Goal: Information Seeking & Learning: Find specific fact

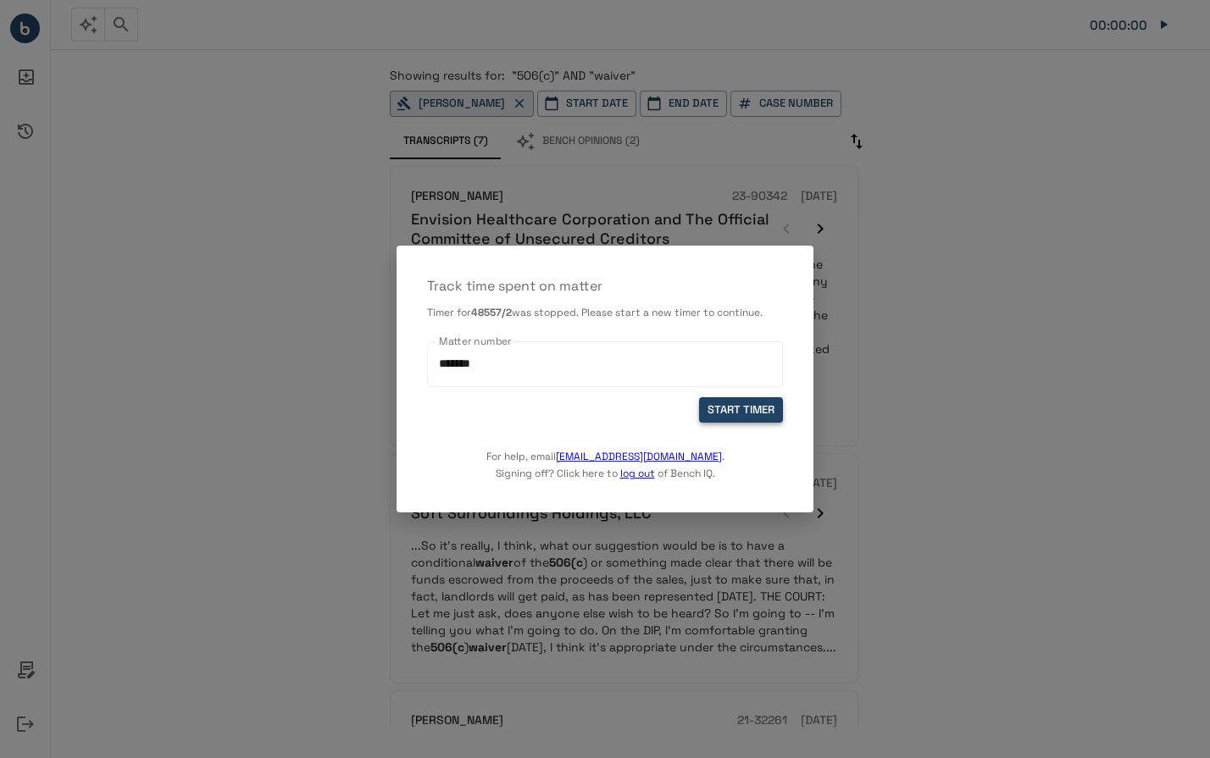
click at [705, 406] on button "START TIMER" at bounding box center [741, 410] width 84 height 26
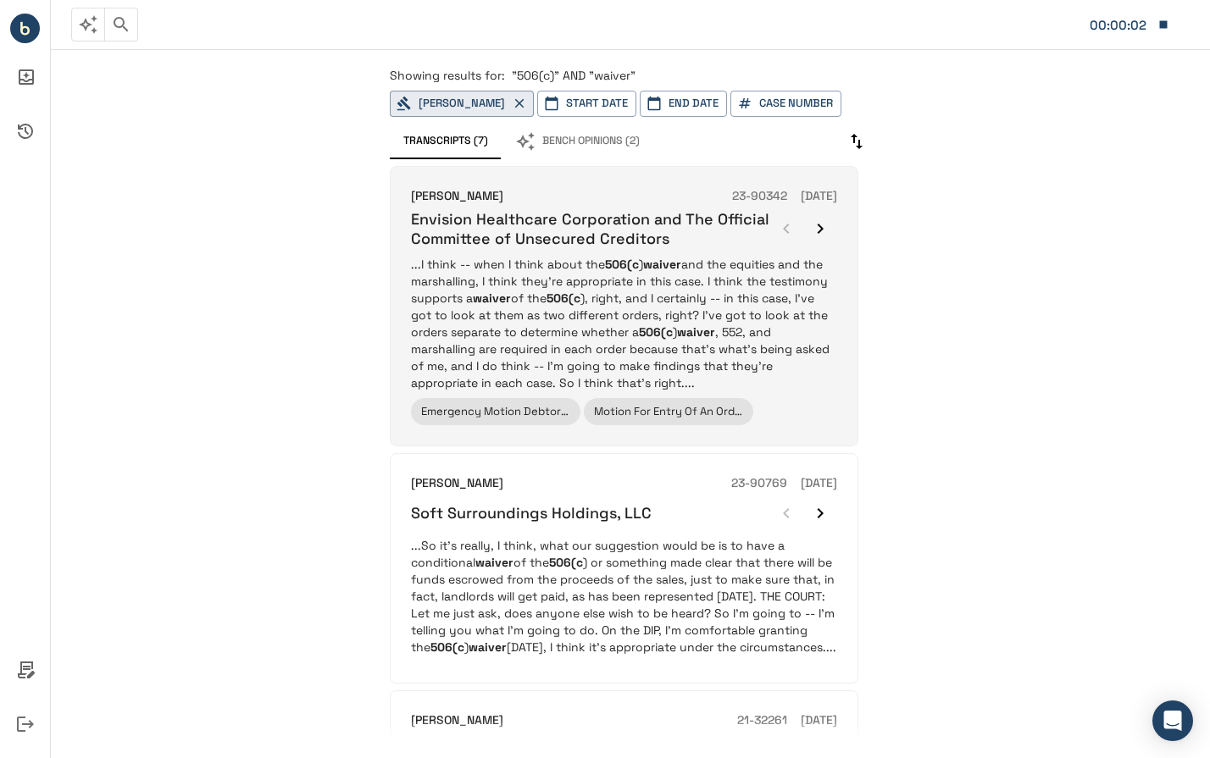
click at [452, 243] on h6 "Envision Healthcare Corporation and The Official Committee of Unsecured Credito…" at bounding box center [590, 229] width 358 height 40
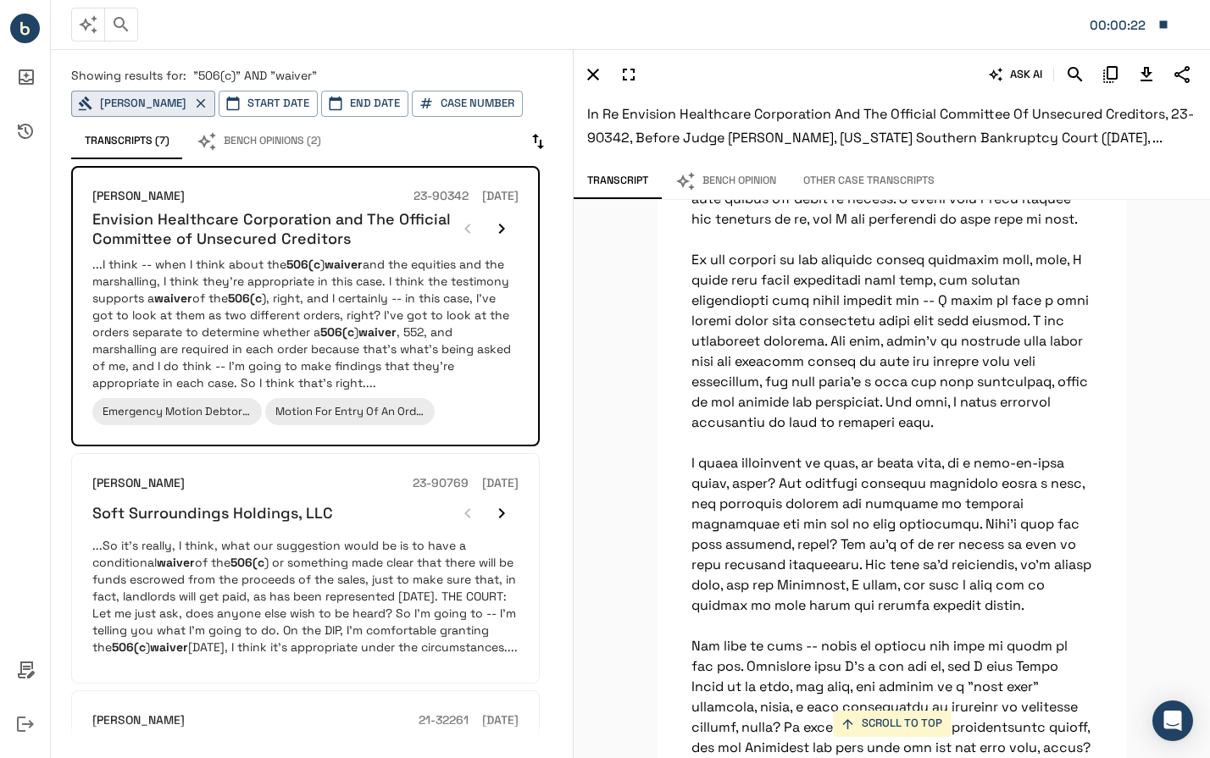
scroll to position [82512, 0]
click at [1133, 273] on div "SCROLL TO TOP This is a complicated web of agreements which is not going to be …" at bounding box center [892, 479] width 636 height 558
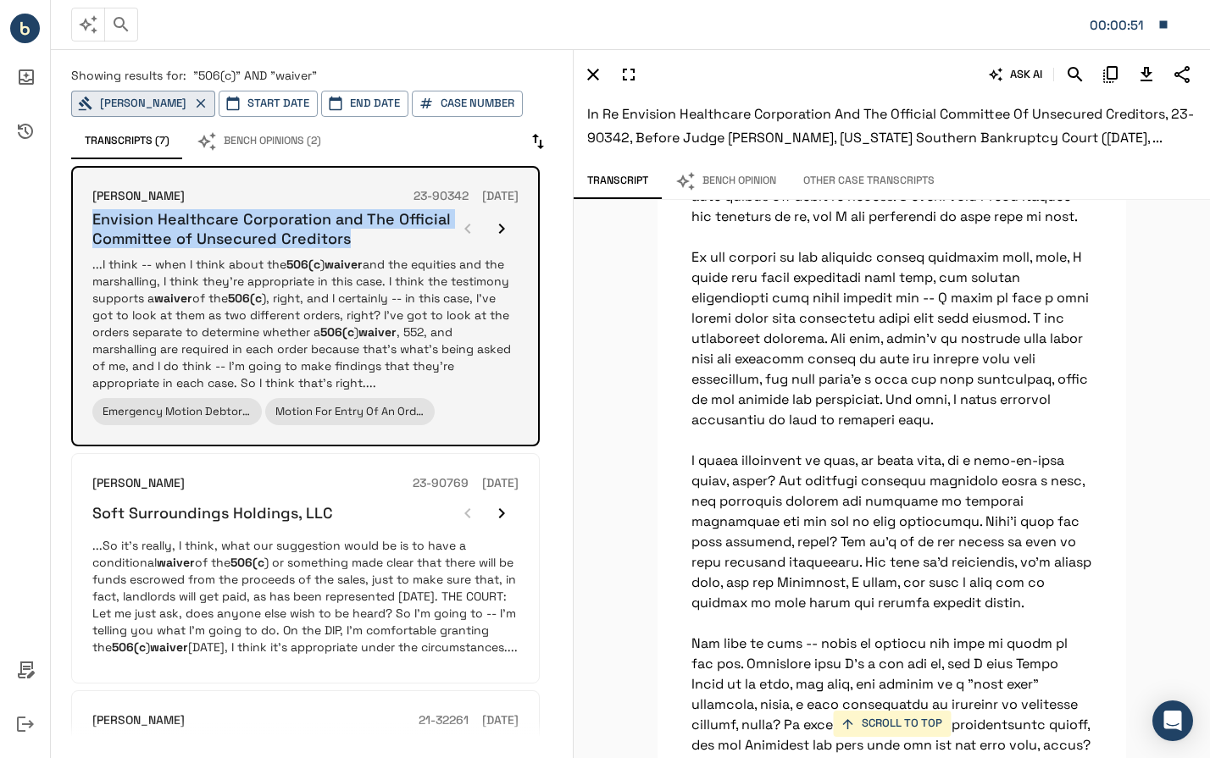
drag, startPoint x: 90, startPoint y: 214, endPoint x: 358, endPoint y: 238, distance: 268.9
click at [358, 238] on div "[PERSON_NAME] 23-90342 [DATE] Envision Healthcare Corporation and The Official …" at bounding box center [305, 306] width 469 height 281
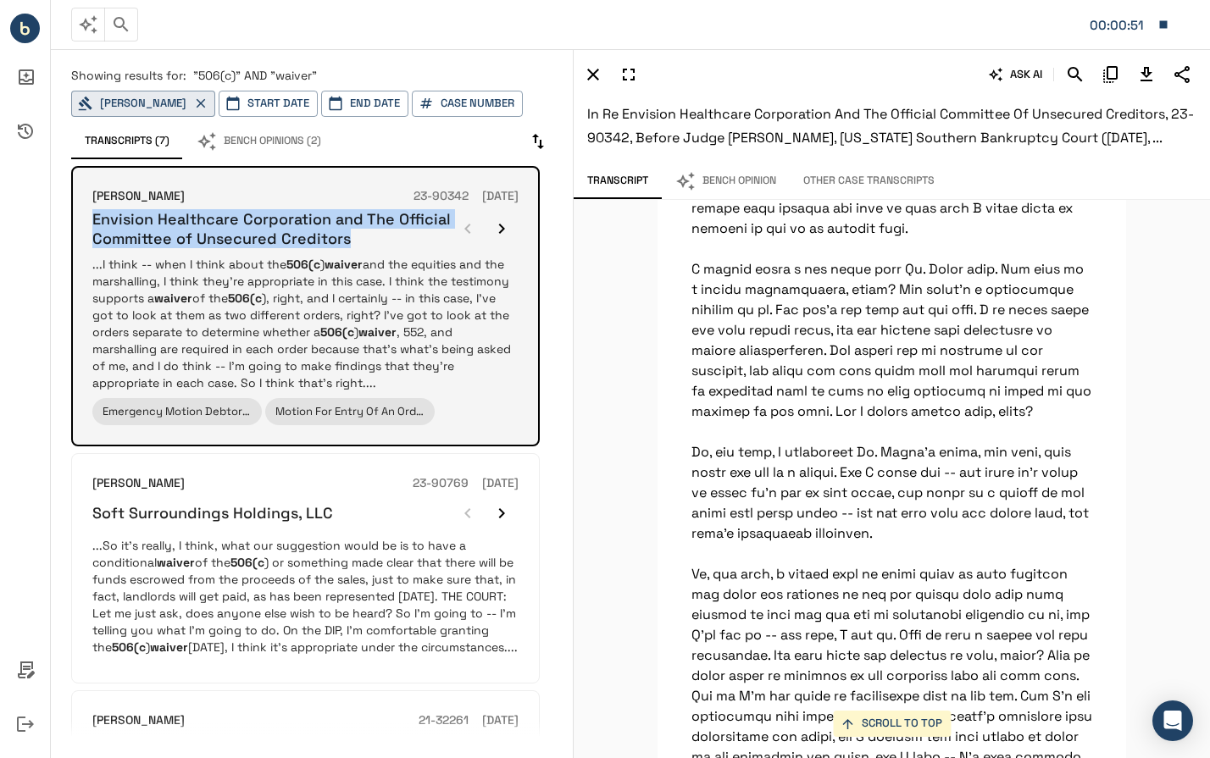
copy h6 "Envision Healthcare Corporation and The Official Committee of Unsecured Credito…"
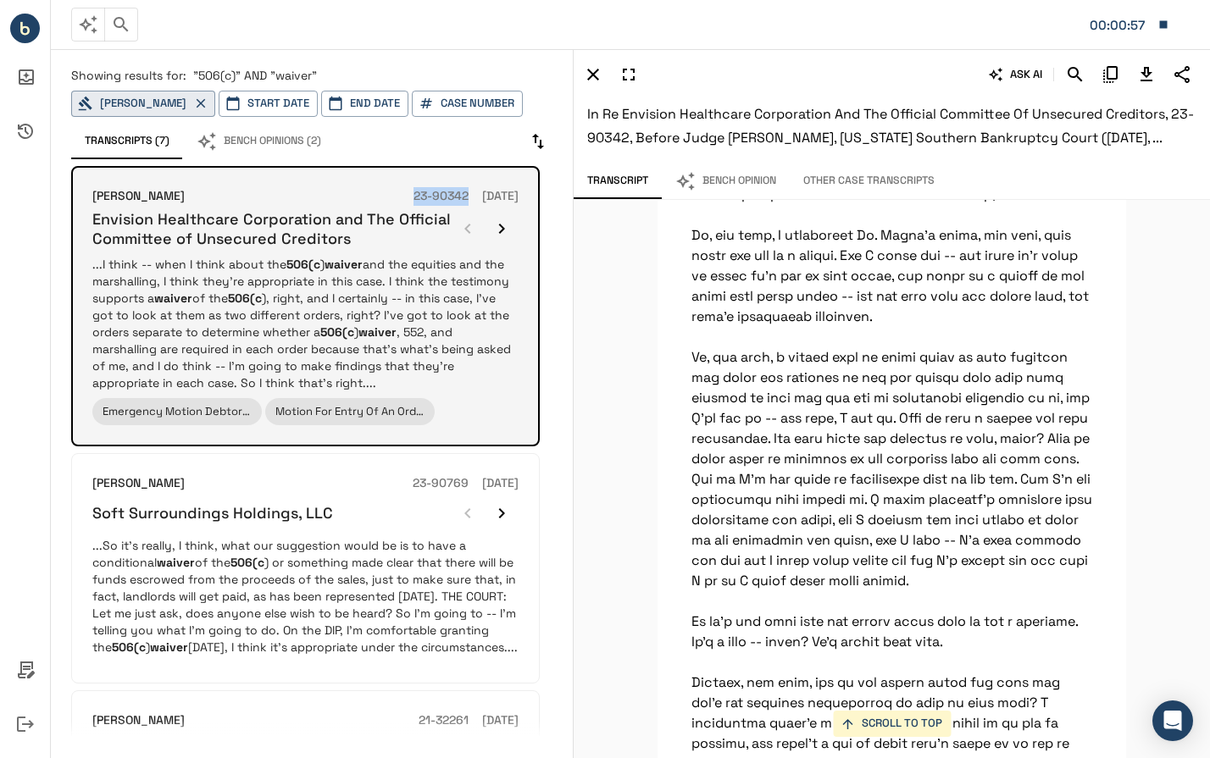
drag, startPoint x: 441, startPoint y: 192, endPoint x: 380, endPoint y: 192, distance: 61.0
click at [380, 192] on div "[PERSON_NAME] 23-90342 [DATE]" at bounding box center [305, 196] width 426 height 19
copy h6 "23-90342"
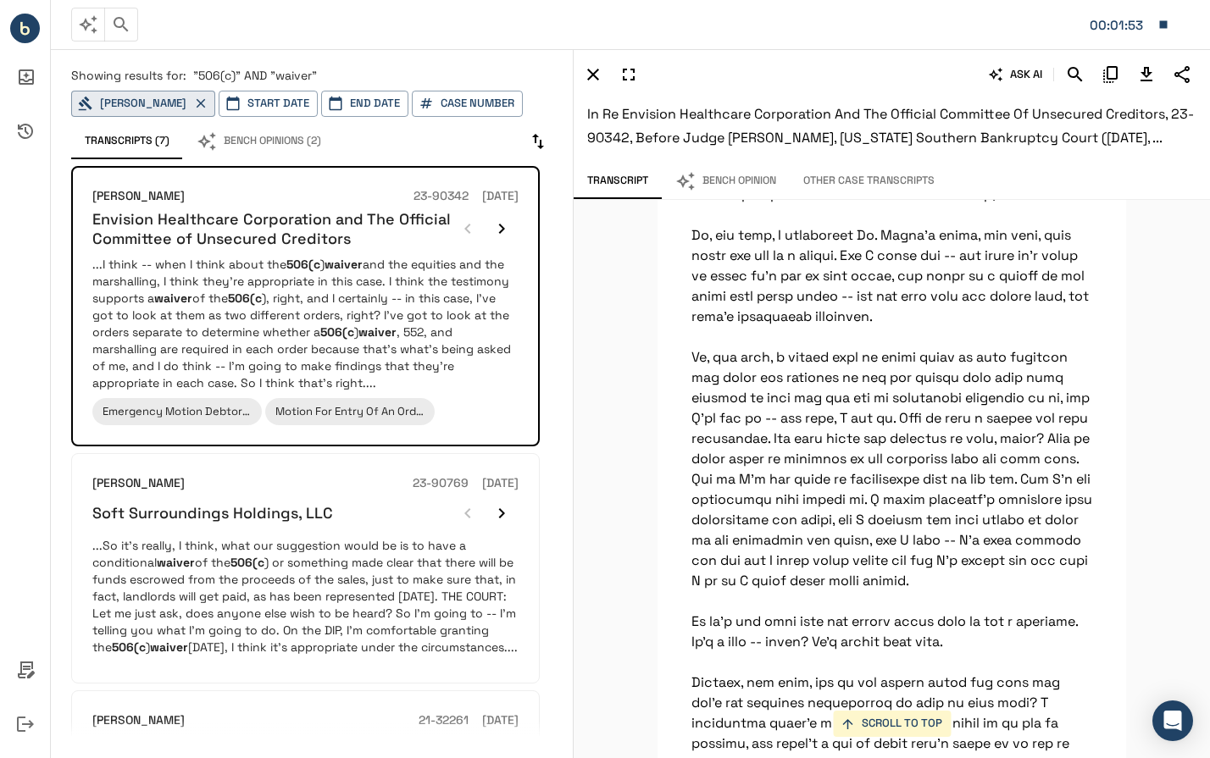
drag, startPoint x: 681, startPoint y: 375, endPoint x: 1017, endPoint y: 544, distance: 376.0
copy span "I think -- when I think about the 506(c) waiver and the equities and the marsha…"
click at [626, 431] on div "SCROLL TO TOP This is a complicated web of agreements which is not going to be …" at bounding box center [892, 479] width 636 height 558
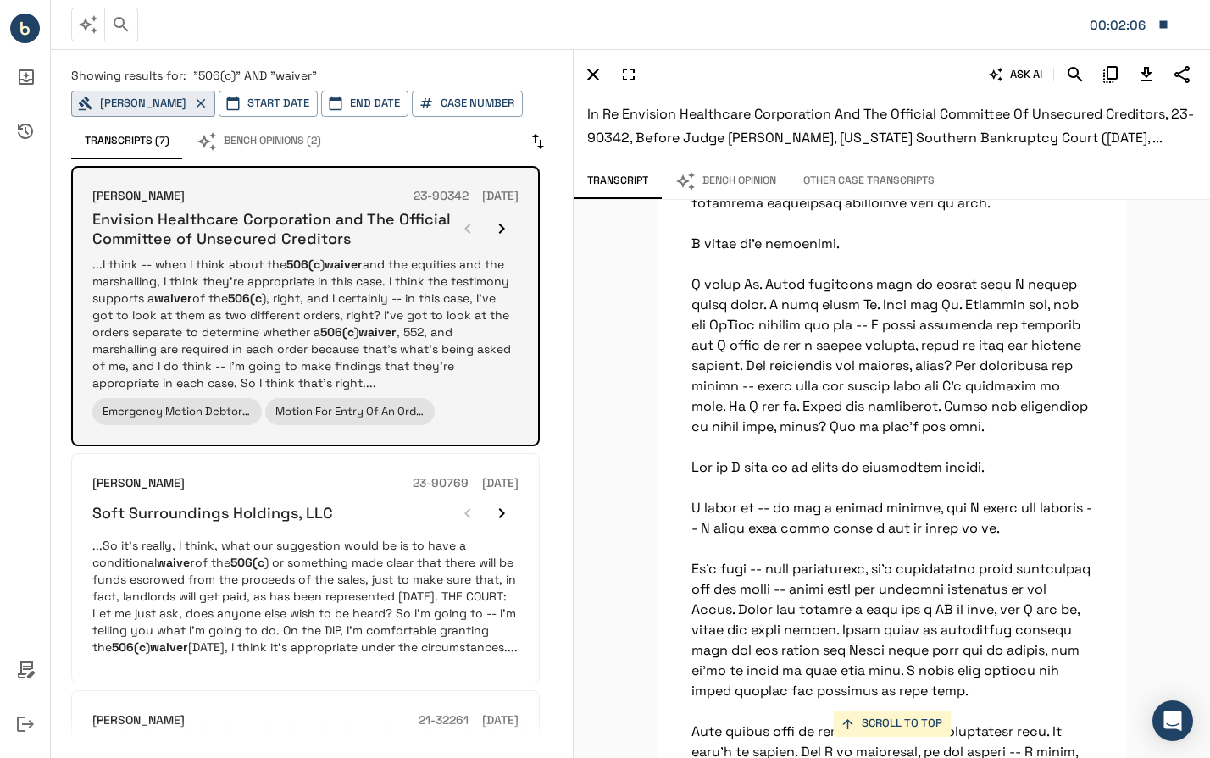
click at [422, 313] on p "...I think -- when I think about the 506(c ) waiver and the equities and the ma…" at bounding box center [305, 324] width 426 height 136
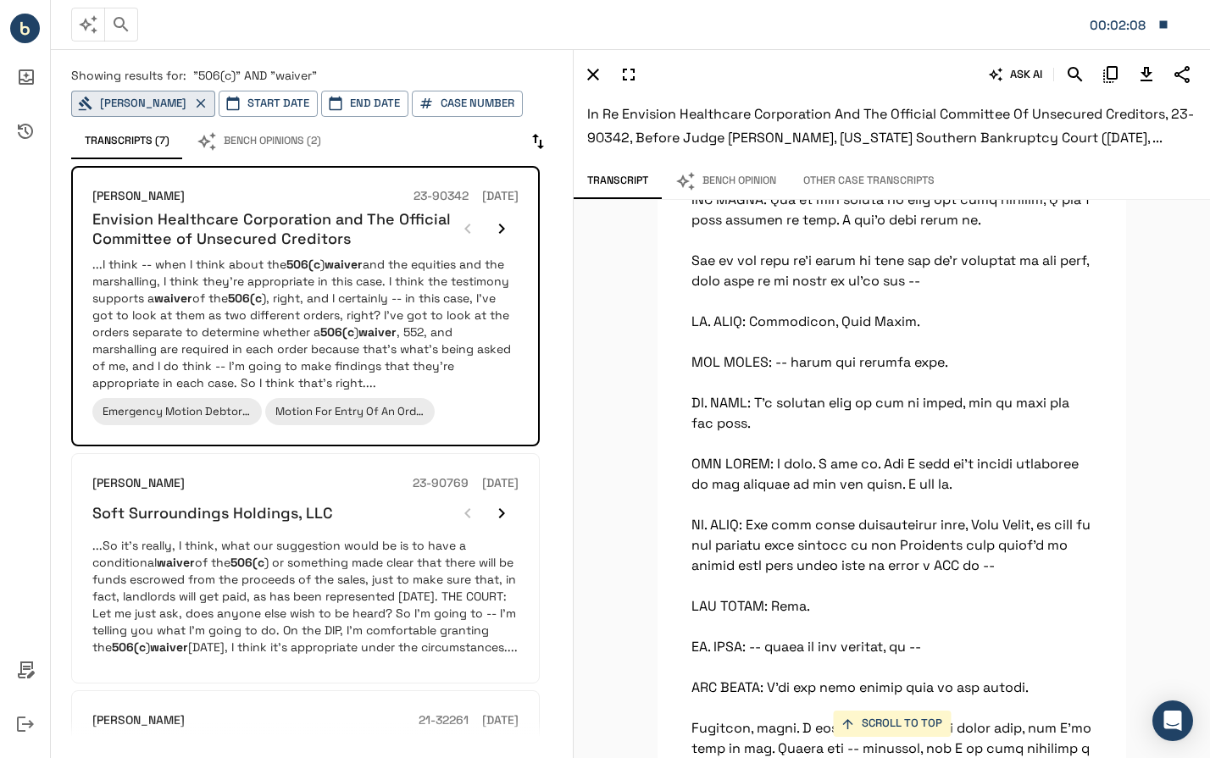
scroll to position [89345, 0]
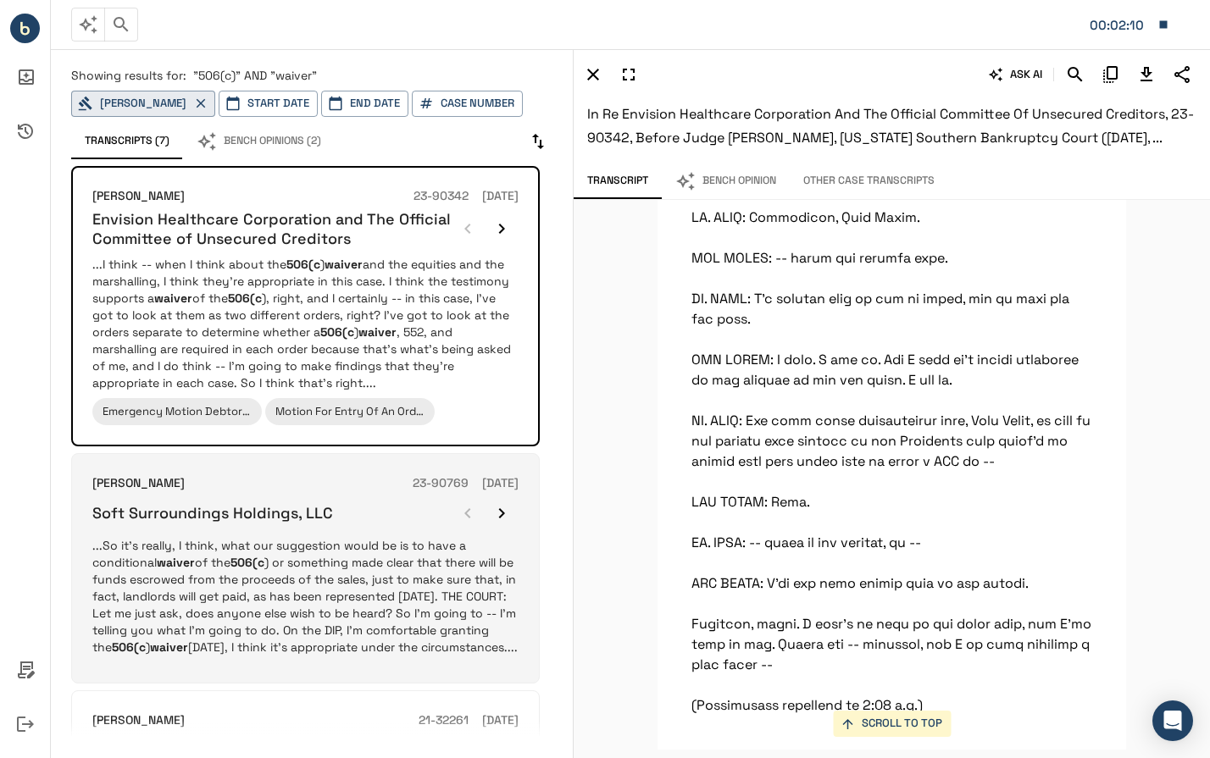
click at [412, 525] on div "Soft Surroundings Holdings, LLC" at bounding box center [305, 514] width 426 height 34
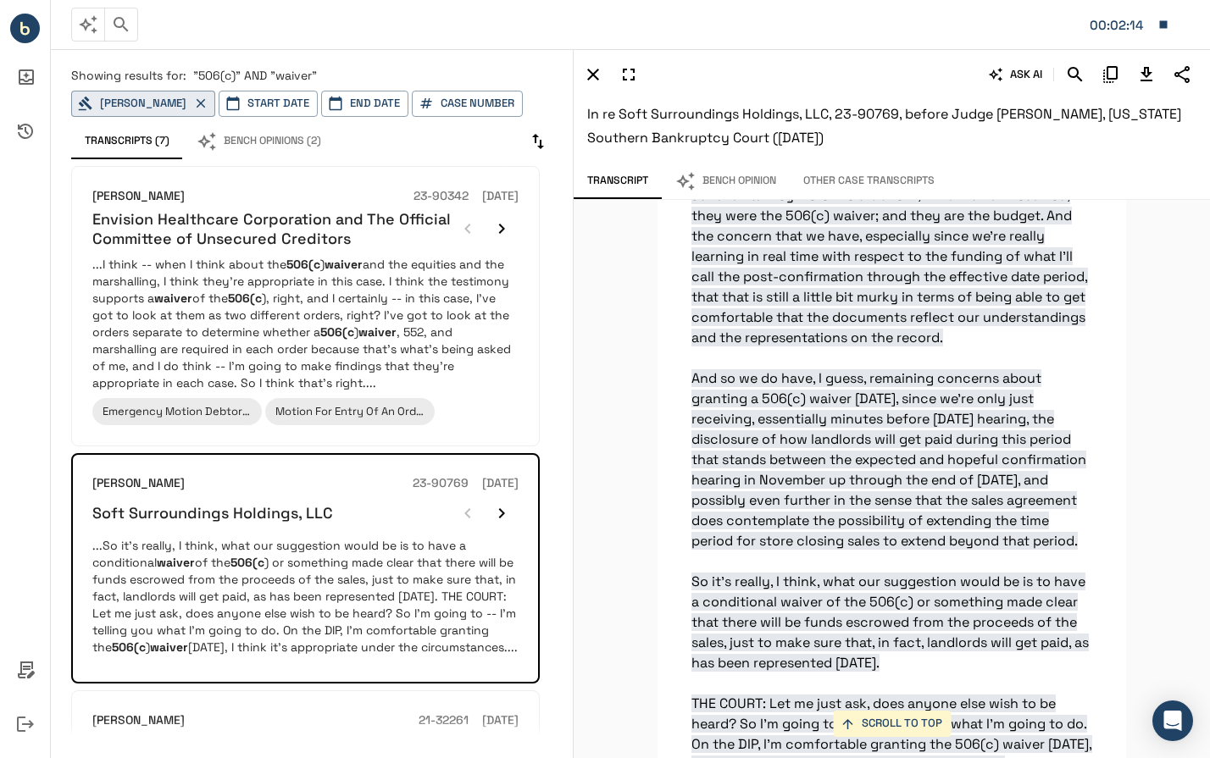
scroll to position [18503, 0]
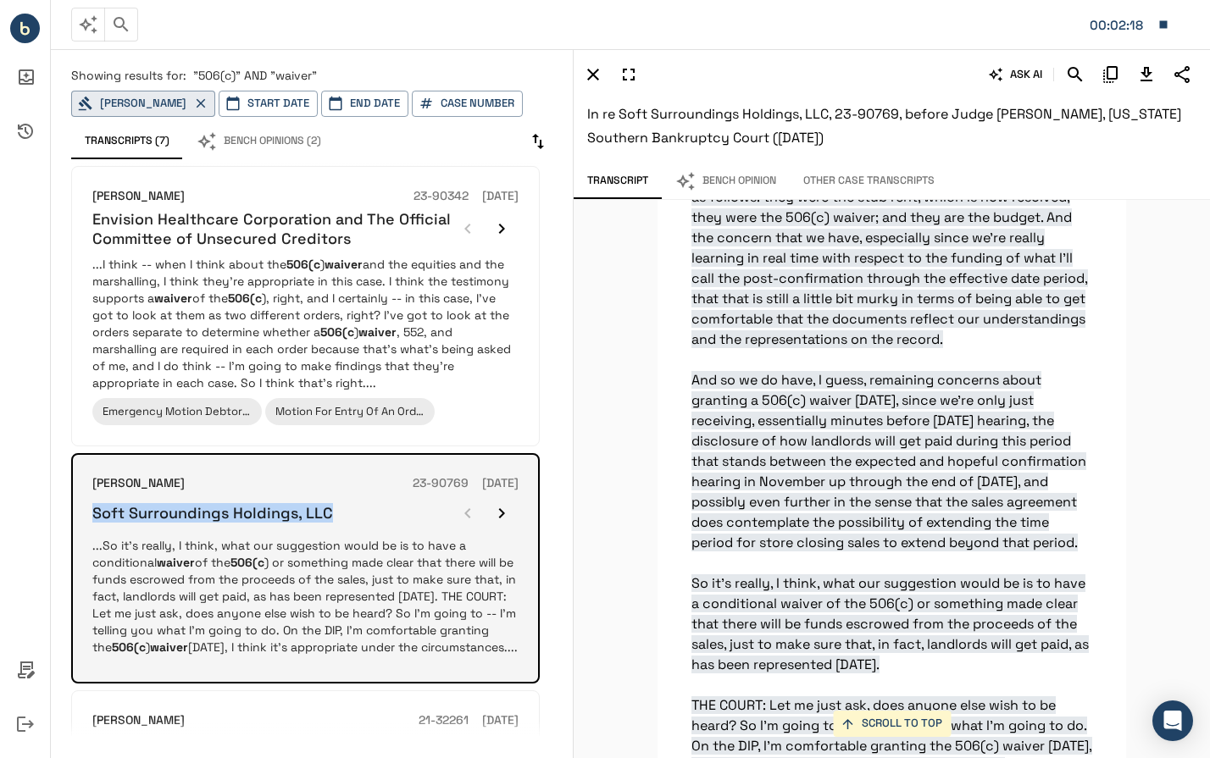
drag, startPoint x: 90, startPoint y: 511, endPoint x: 342, endPoint y: 530, distance: 253.2
click at [342, 530] on div "[PERSON_NAME] 23-90769 [DATE] Soft Surroundings Holdings, LLC ...So it's really…" at bounding box center [305, 568] width 469 height 231
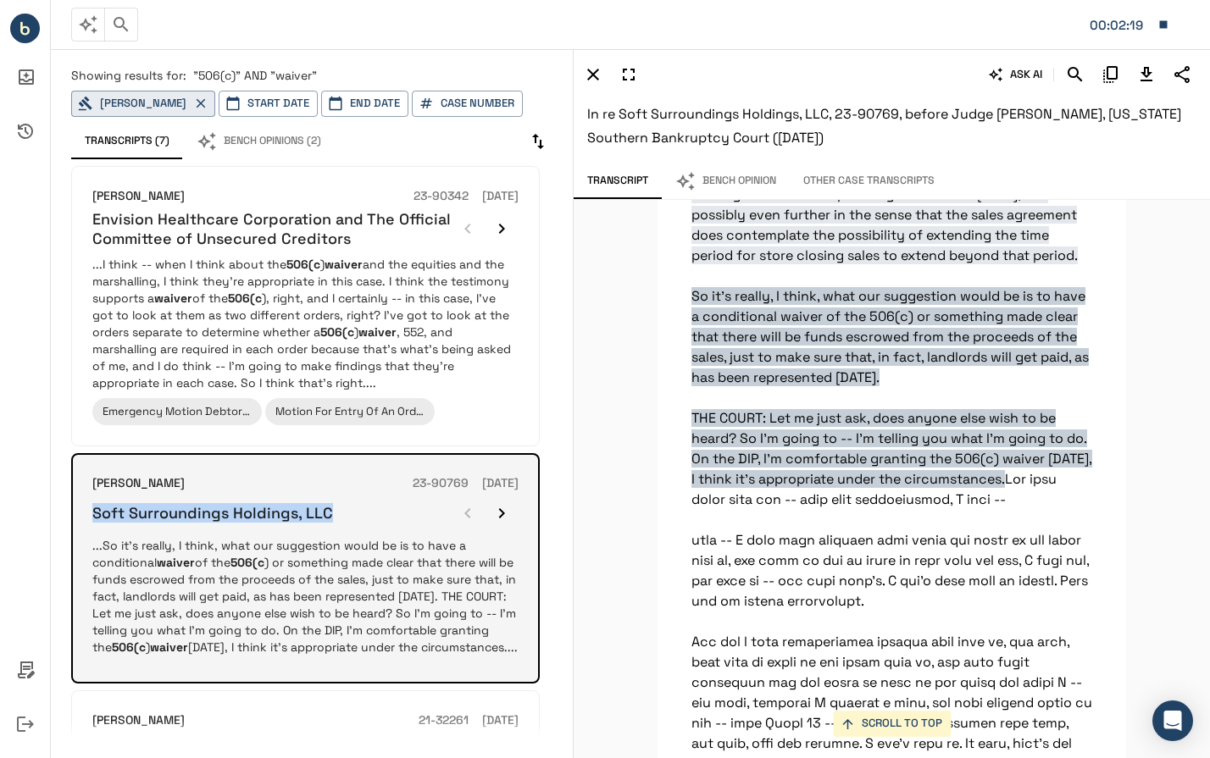
scroll to position [18801, 0]
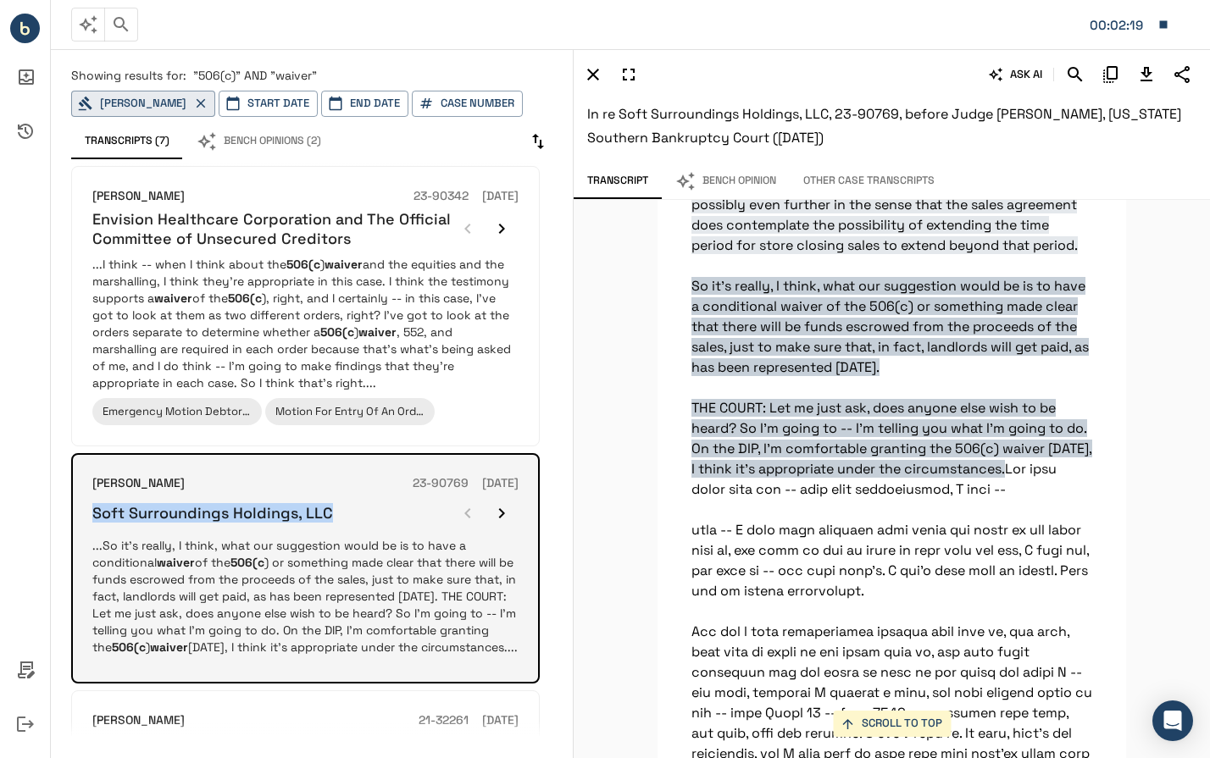
copy h6 "Soft Surroundings Holdings, LLC"
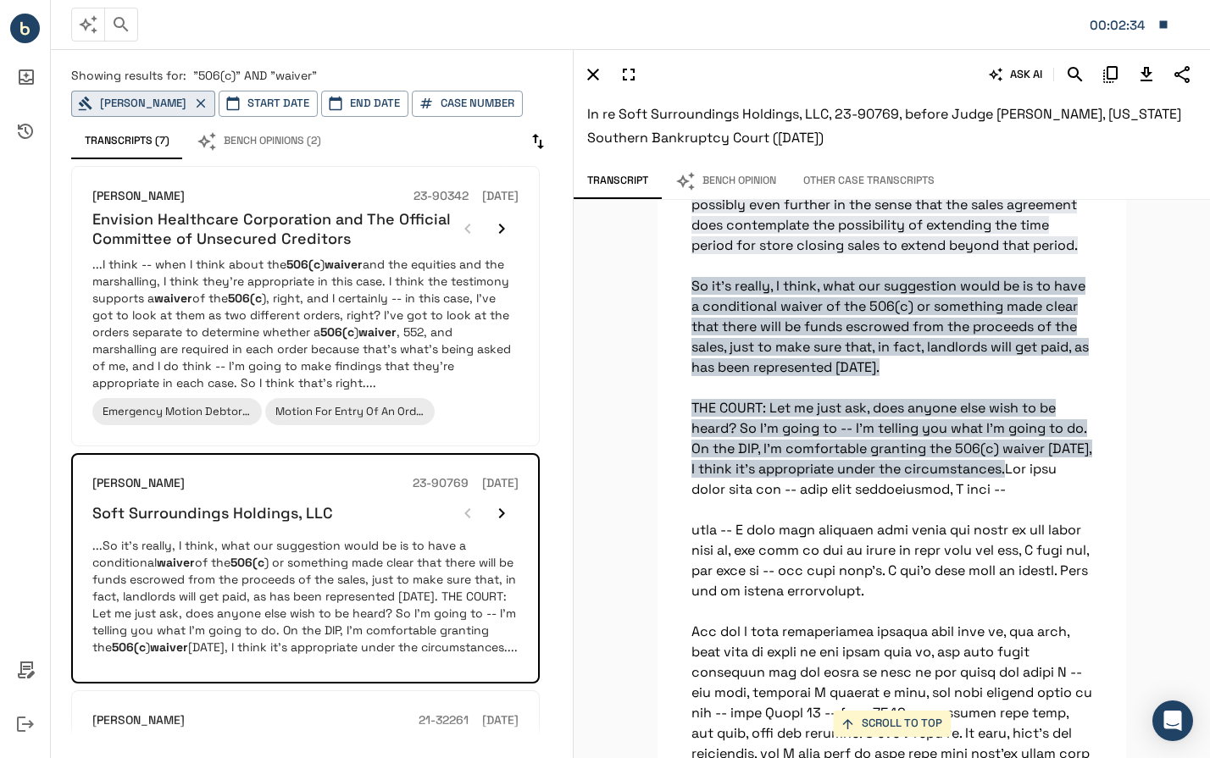
click at [649, 432] on div "SCROLL TO TOP They were as follows: they were the stub rent, which is now resol…" at bounding box center [892, 479] width 636 height 558
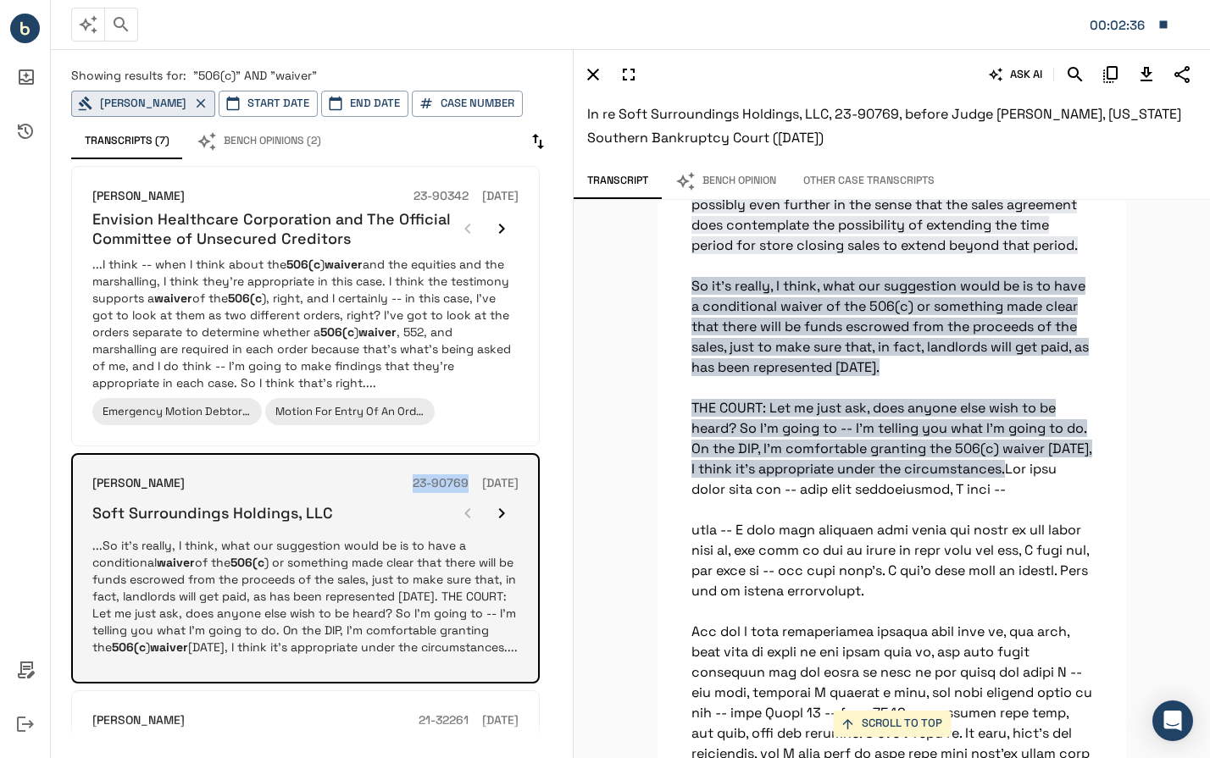
drag, startPoint x: 383, startPoint y: 481, endPoint x: 436, endPoint y: 492, distance: 53.7
click at [436, 492] on div "[PERSON_NAME] 23-90769 [DATE] Soft Surroundings Holdings, LLC" at bounding box center [305, 503] width 426 height 56
copy h6 "23-90769"
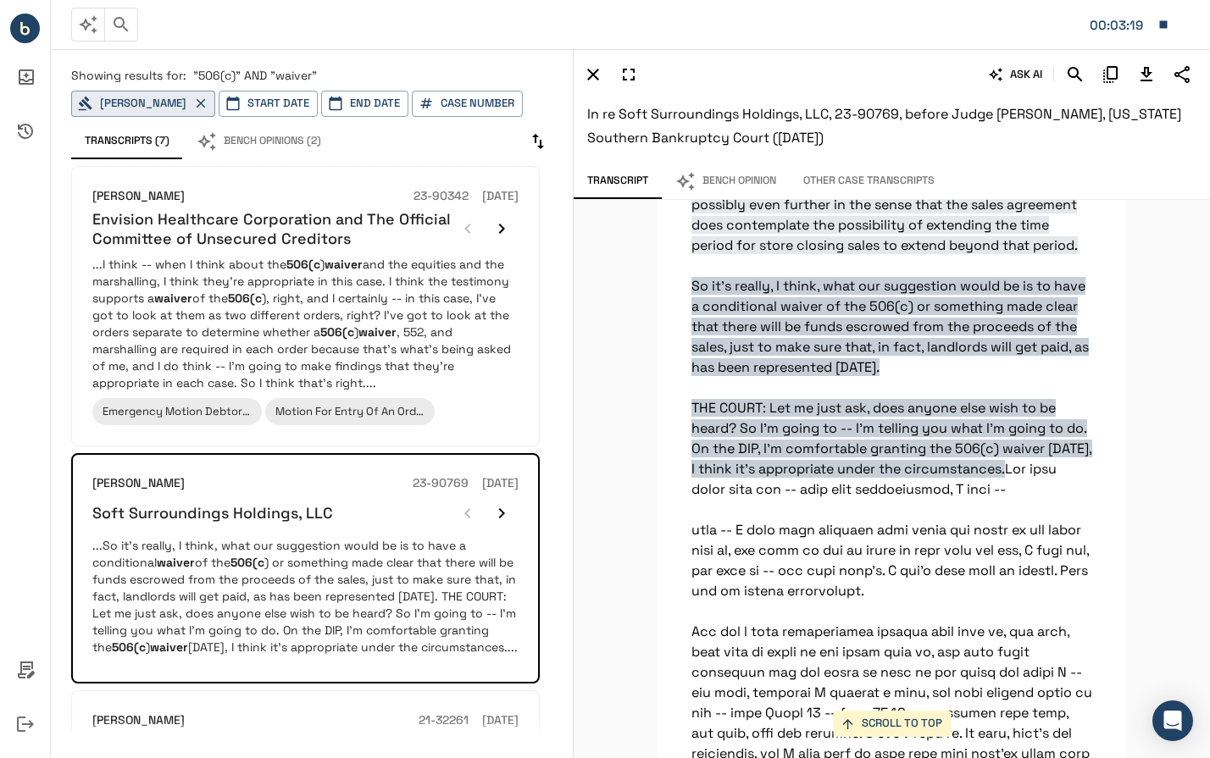
click at [619, 443] on div "SCROLL TO TOP They were as follows: they were the stub rent, which is now resol…" at bounding box center [892, 479] width 636 height 558
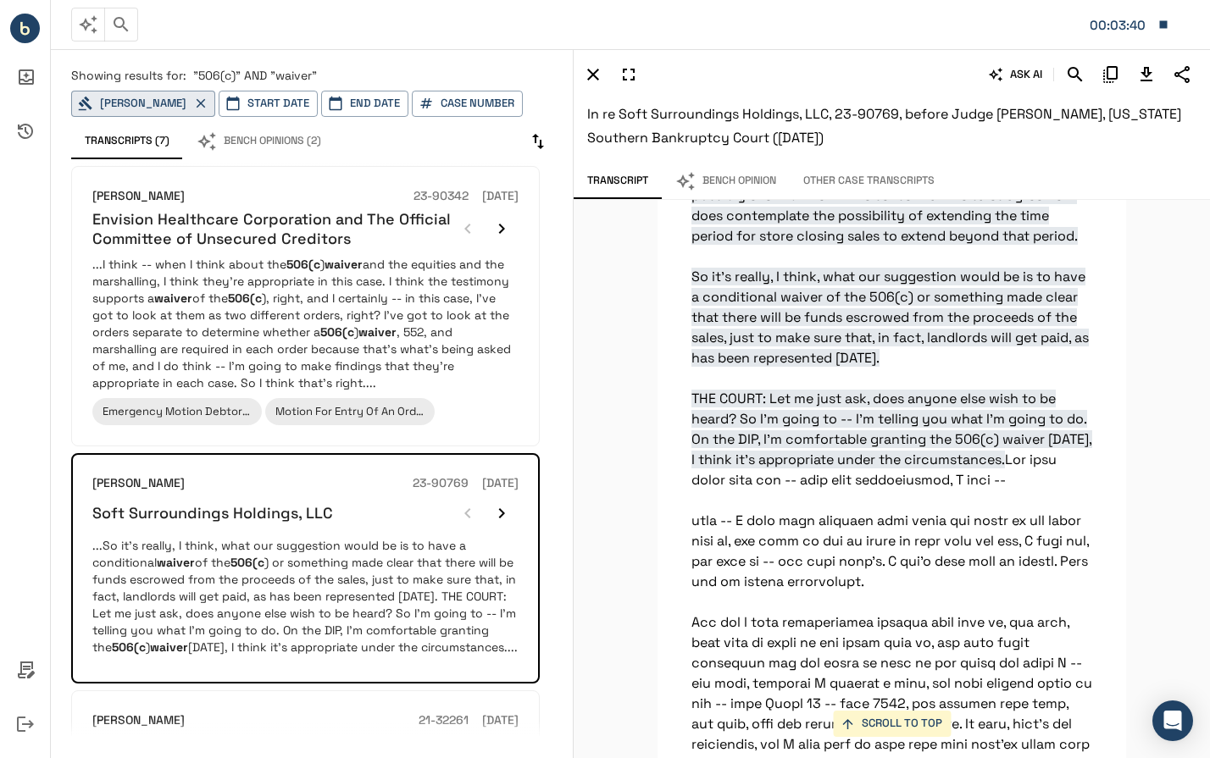
scroll to position [18811, 0]
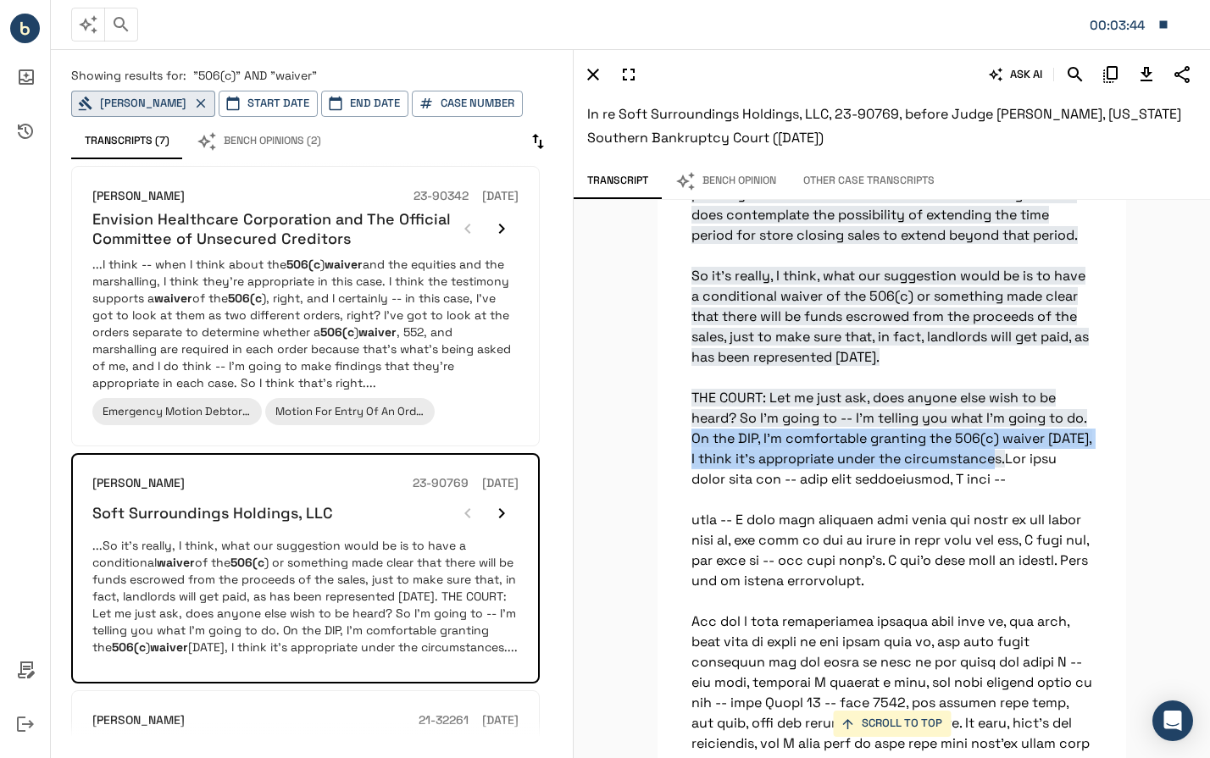
drag, startPoint x: 688, startPoint y: 542, endPoint x: 1001, endPoint y: 559, distance: 313.2
copy span "On the DIP, I'm comfortable granting the 506(c) waiver [DATE], I think it's app…"
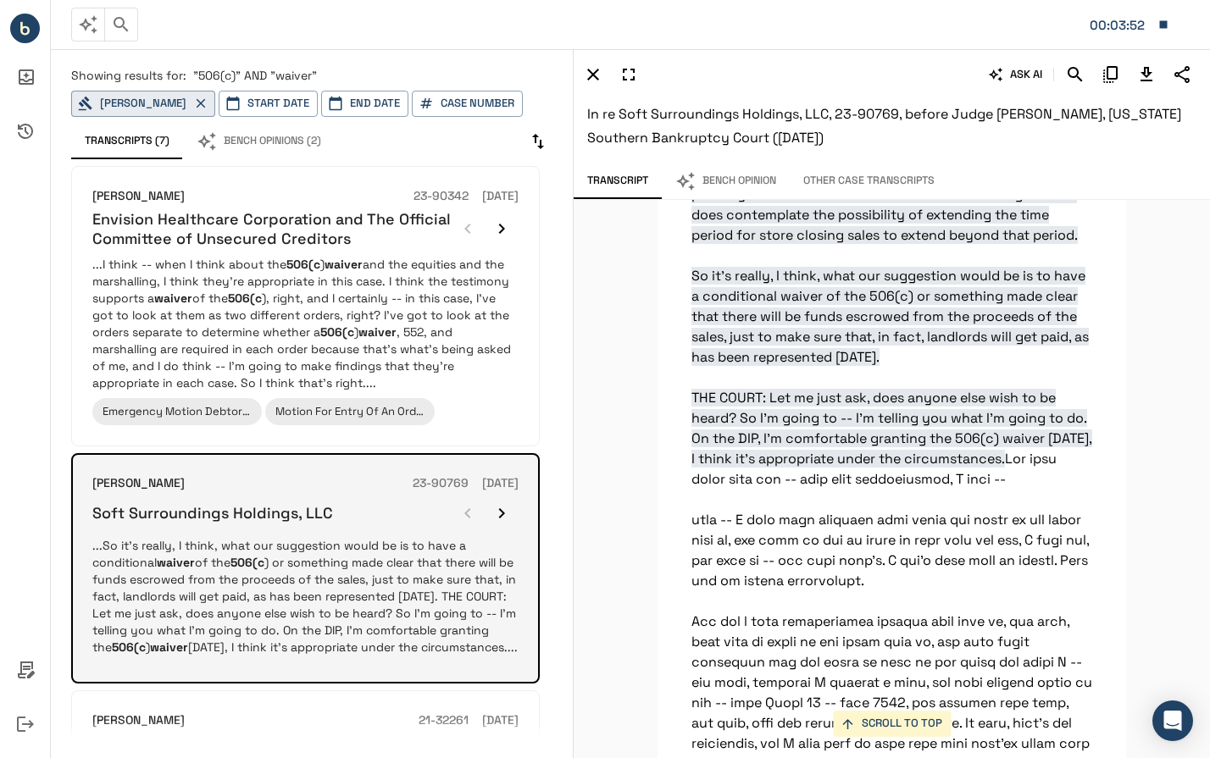
click at [414, 552] on p "...So it's really, I think, what our suggestion would be is to have a condition…" at bounding box center [305, 596] width 426 height 119
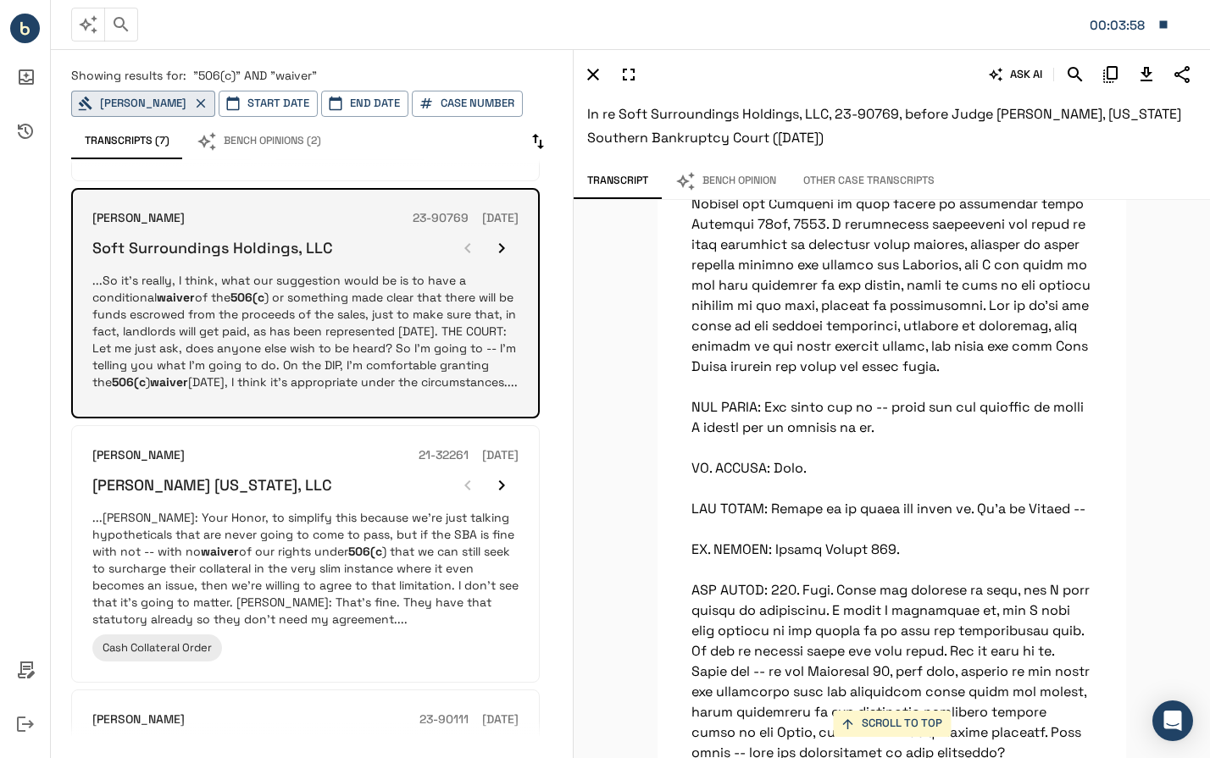
scroll to position [266, 0]
click at [340, 525] on p "...[PERSON_NAME]: Your Honor, to simplify this because we’re just talking hypot…" at bounding box center [305, 567] width 426 height 119
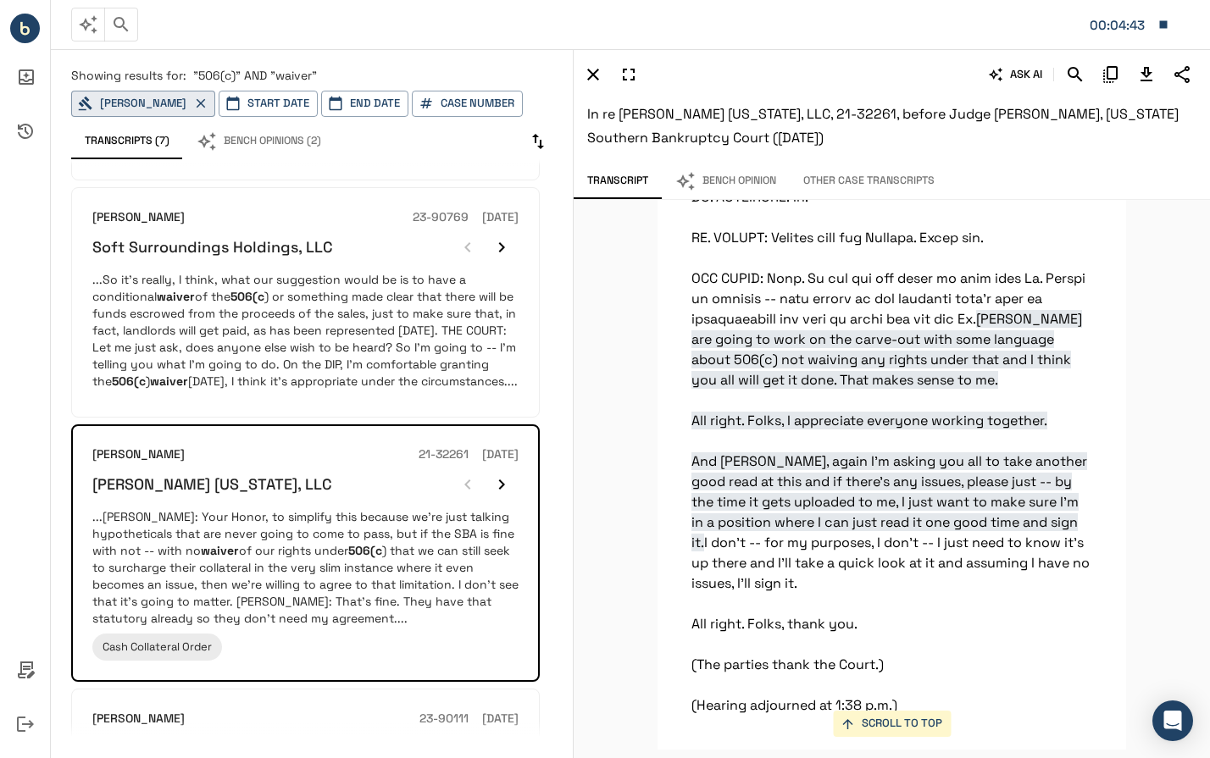
scroll to position [12646, 0]
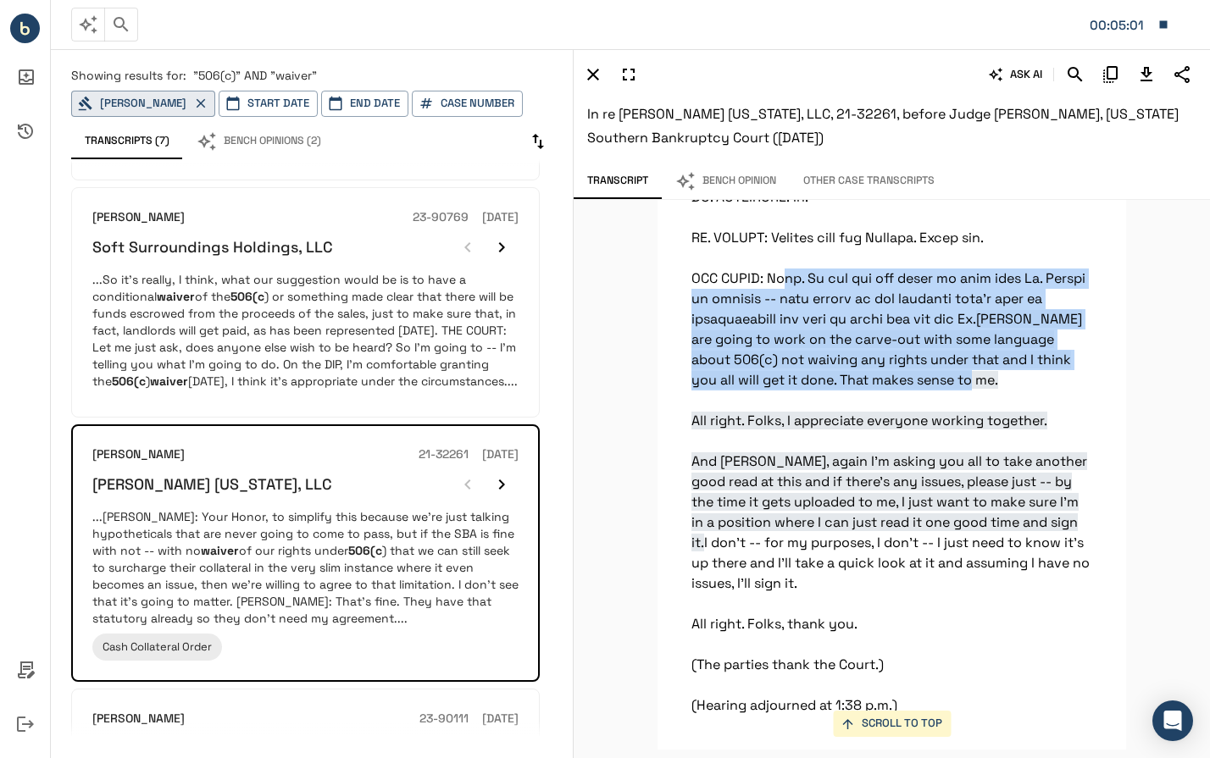
drag, startPoint x: 762, startPoint y: 257, endPoint x: 961, endPoint y: 362, distance: 225.2
copy p "Okay. So you all are going to work with [PERSON_NAME] on getting -- just adding…"
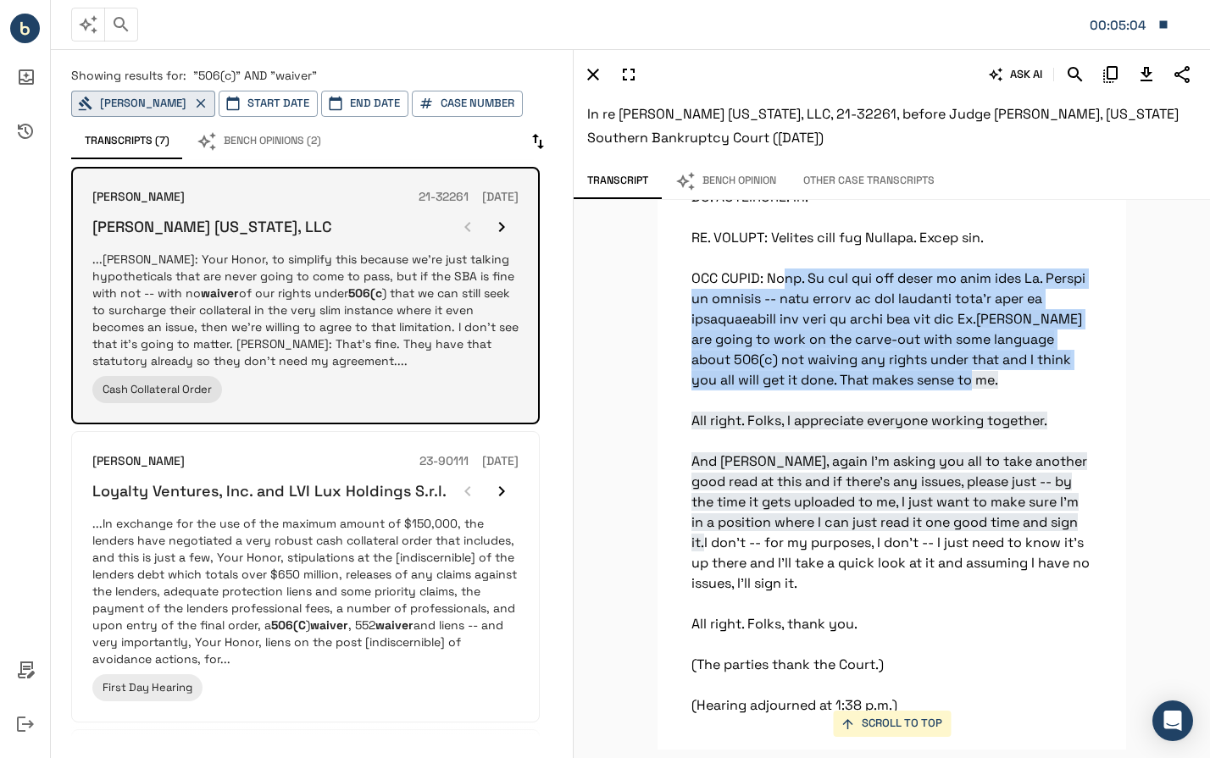
scroll to position [527, 0]
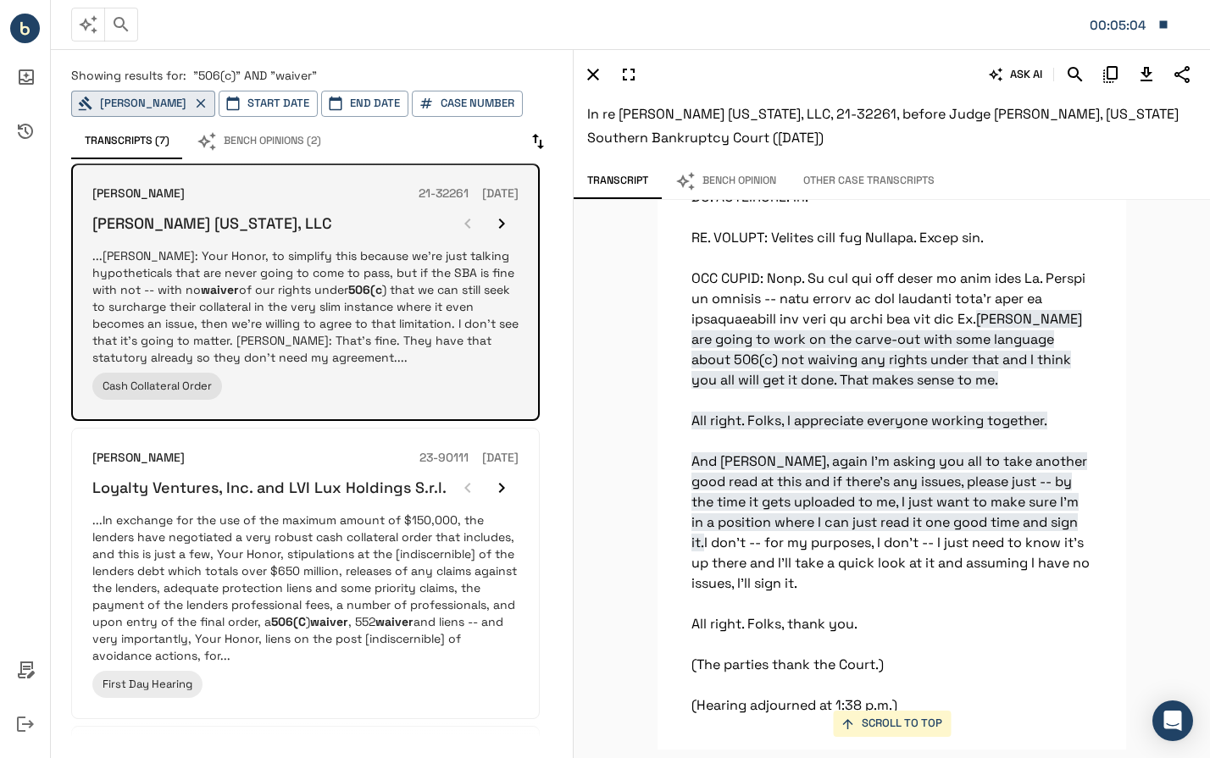
click at [322, 554] on p "...In exchange for the use of the maximum amount of $150,000, the lenders have …" at bounding box center [305, 588] width 426 height 153
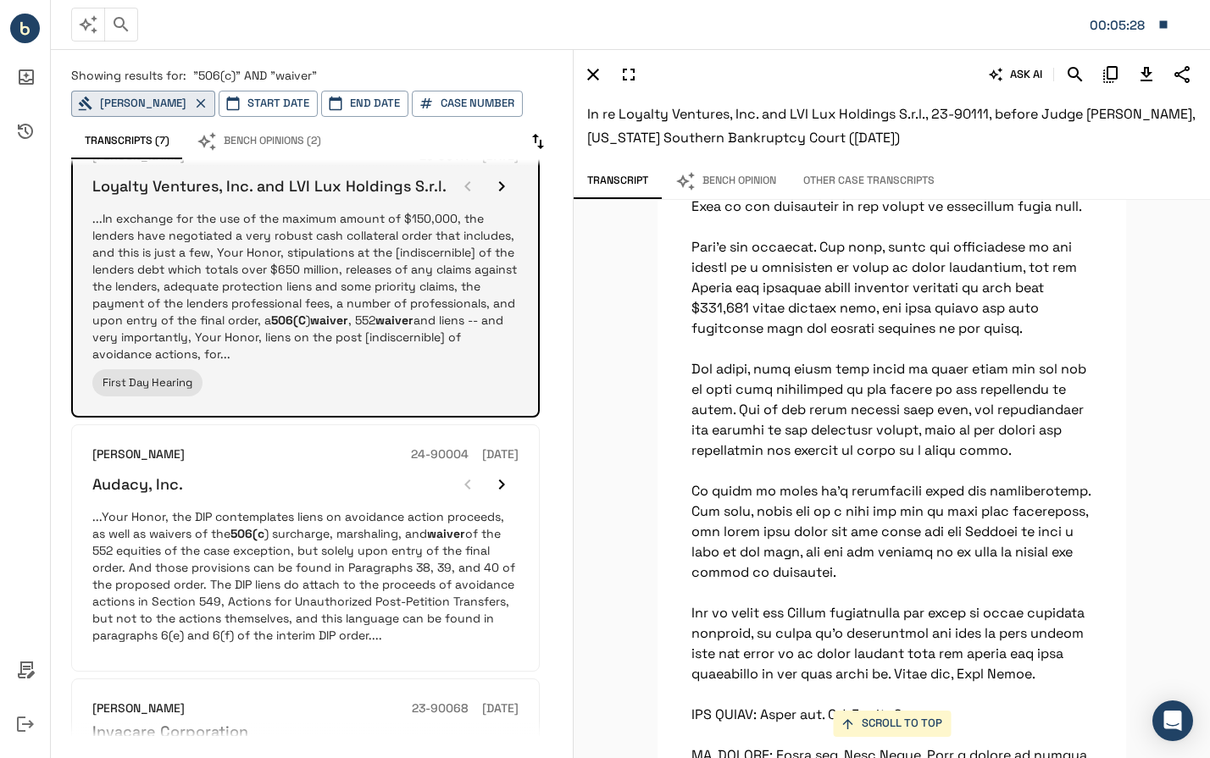
scroll to position [834, 0]
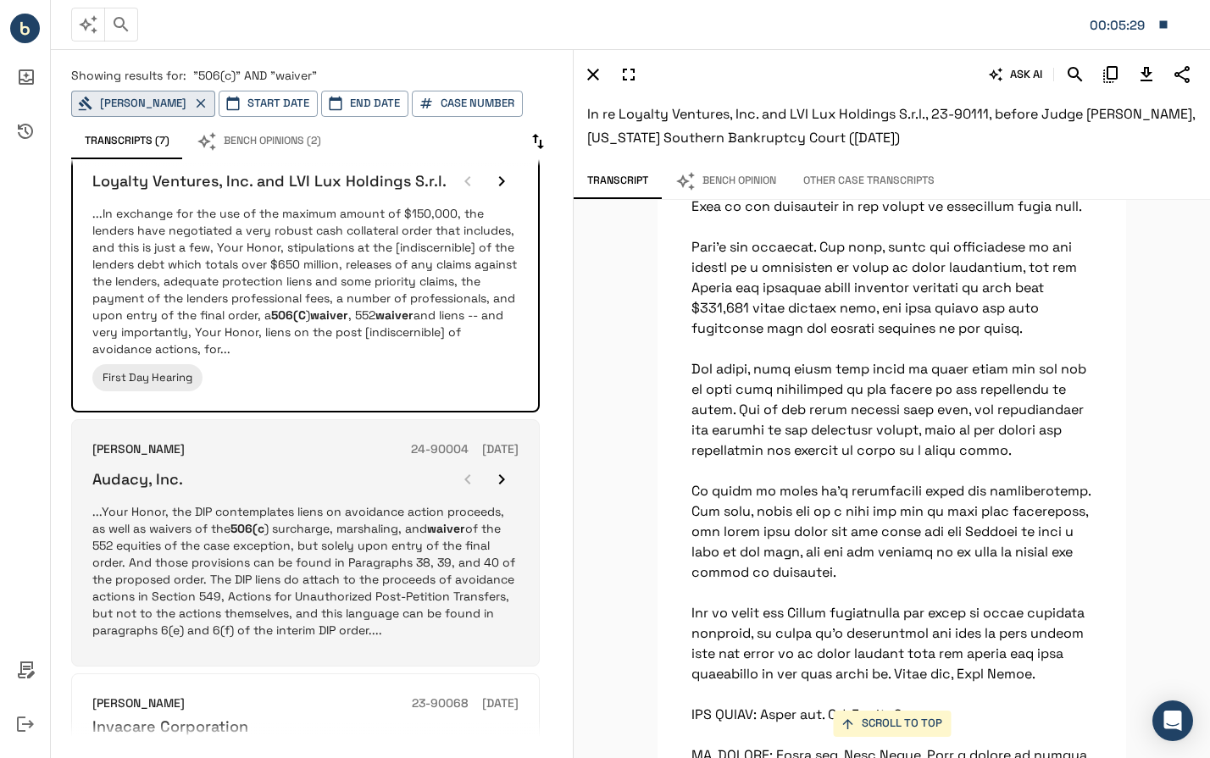
click at [298, 548] on p "...Your Honor, the DIP contemplates liens on avoidance action proceeds, as well…" at bounding box center [305, 571] width 426 height 136
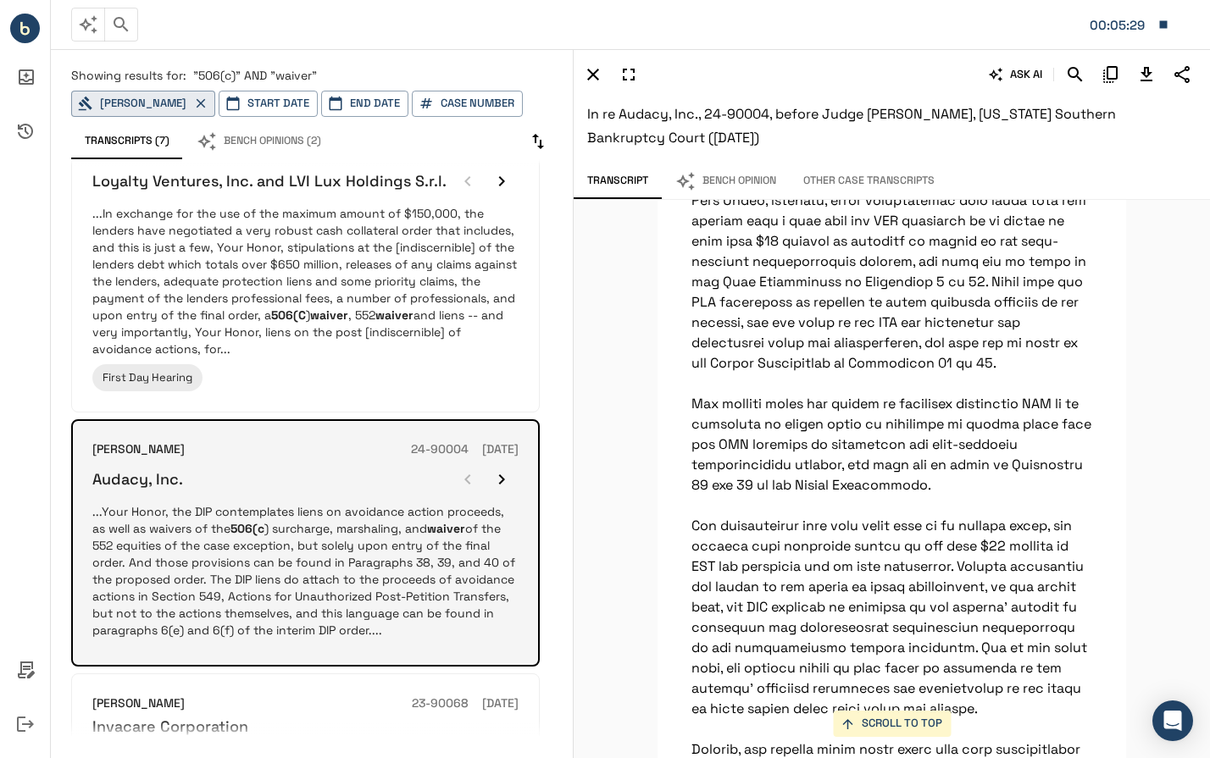
scroll to position [35174, 0]
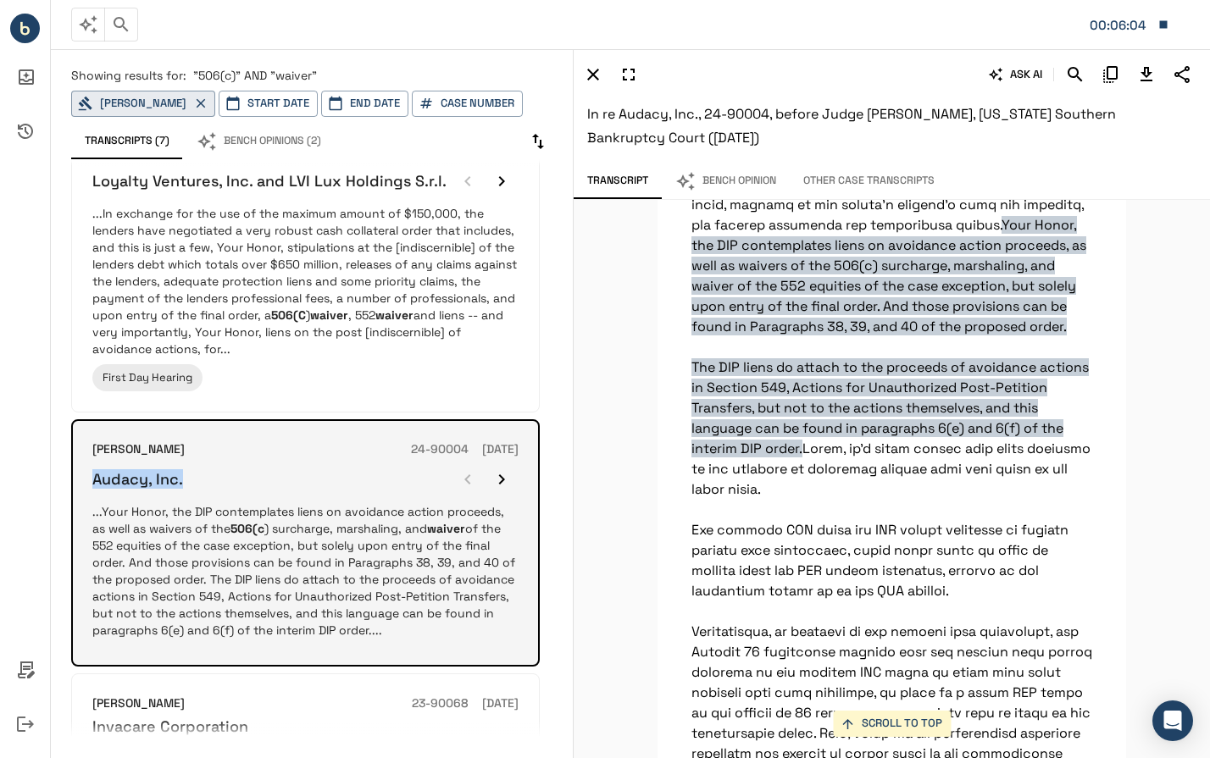
drag, startPoint x: 91, startPoint y: 475, endPoint x: 195, endPoint y: 475, distance: 104.2
click at [195, 475] on div "[PERSON_NAME] 24-90004 [DATE] Audacy, Inc. ...Your Honor, the DIP contemplates …" at bounding box center [305, 543] width 469 height 247
drag, startPoint x: 195, startPoint y: 475, endPoint x: 197, endPoint y: 560, distance: 84.8
click at [197, 560] on p "...Your Honor, the DIP contemplates liens on avoidance action proceeds, as well…" at bounding box center [305, 571] width 426 height 136
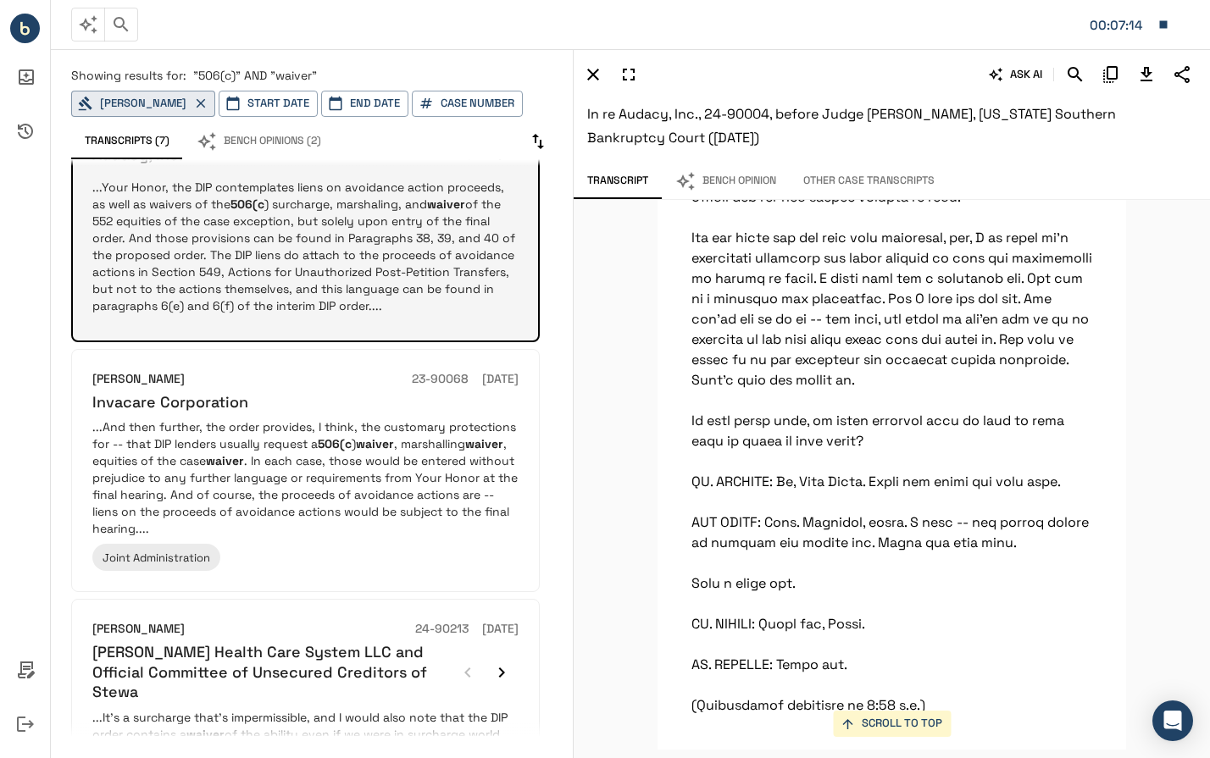
scroll to position [1163, 0]
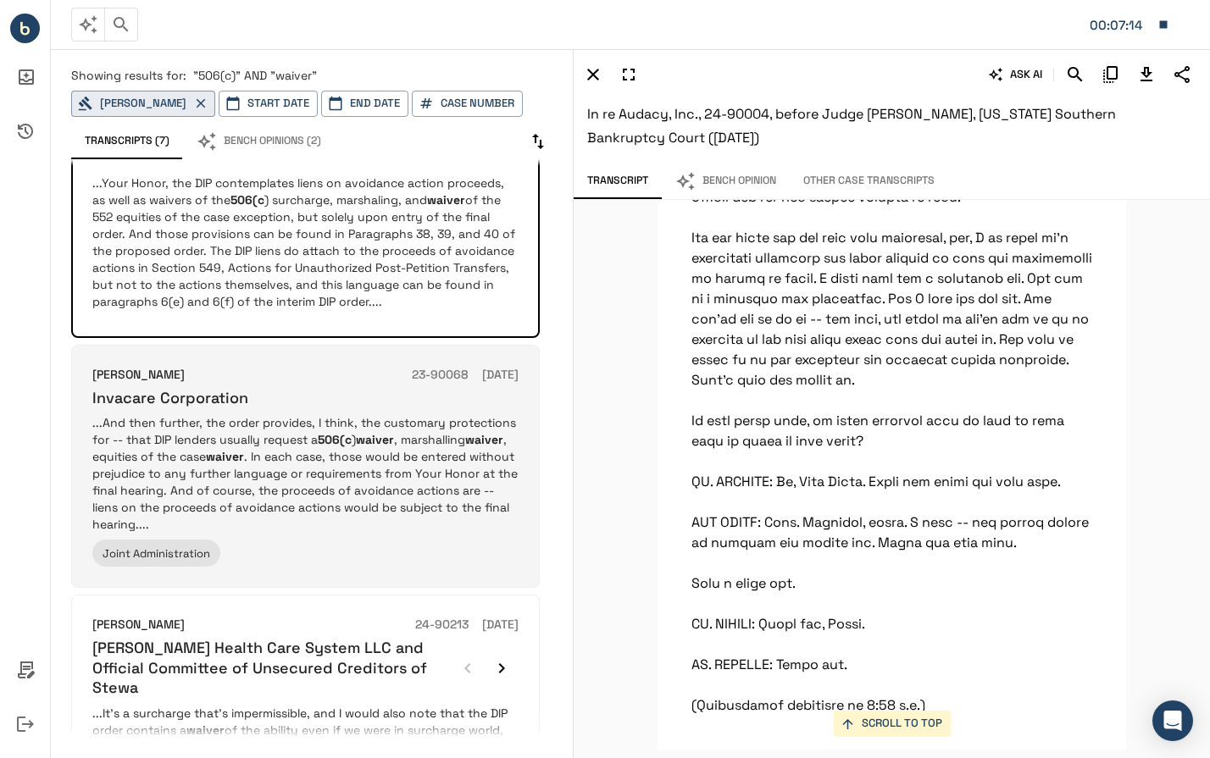
click at [329, 437] on em "506(c" at bounding box center [335, 439] width 34 height 15
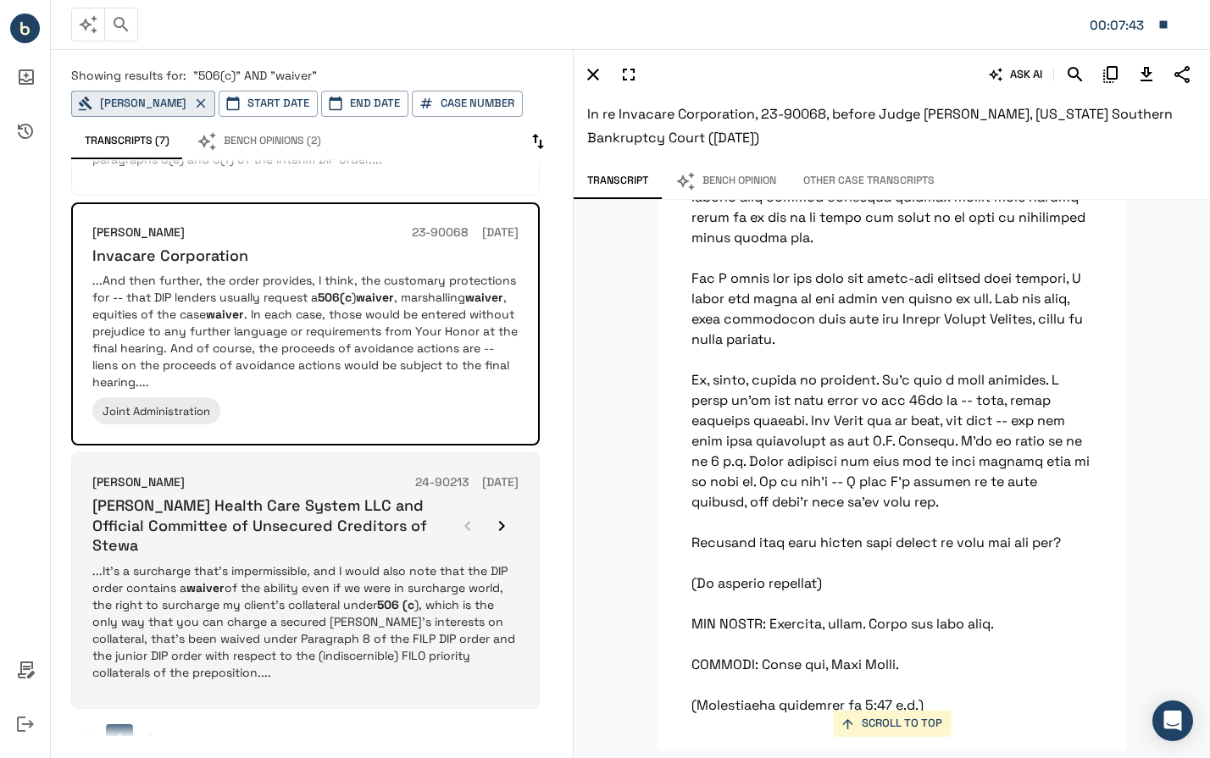
scroll to position [1313, 0]
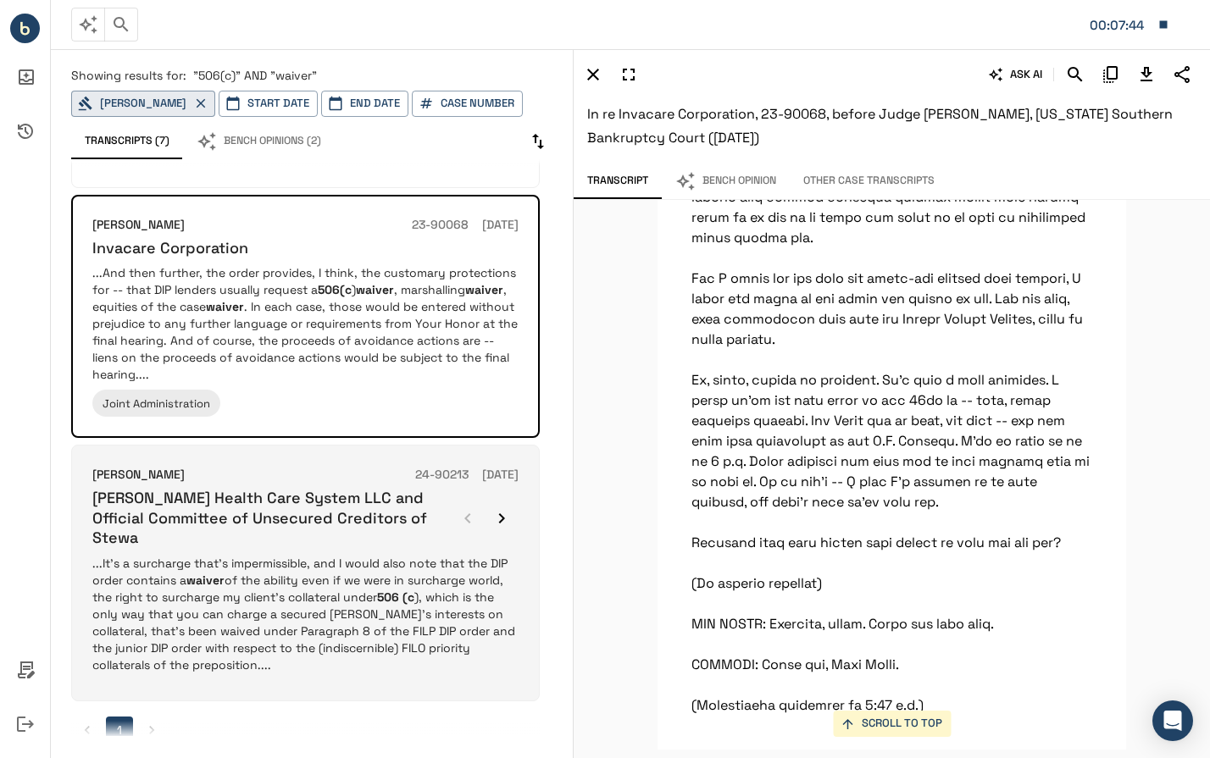
click at [303, 530] on div "[PERSON_NAME] 24-90213 [DATE] [PERSON_NAME] Health Care System LLC and Official…" at bounding box center [305, 573] width 426 height 214
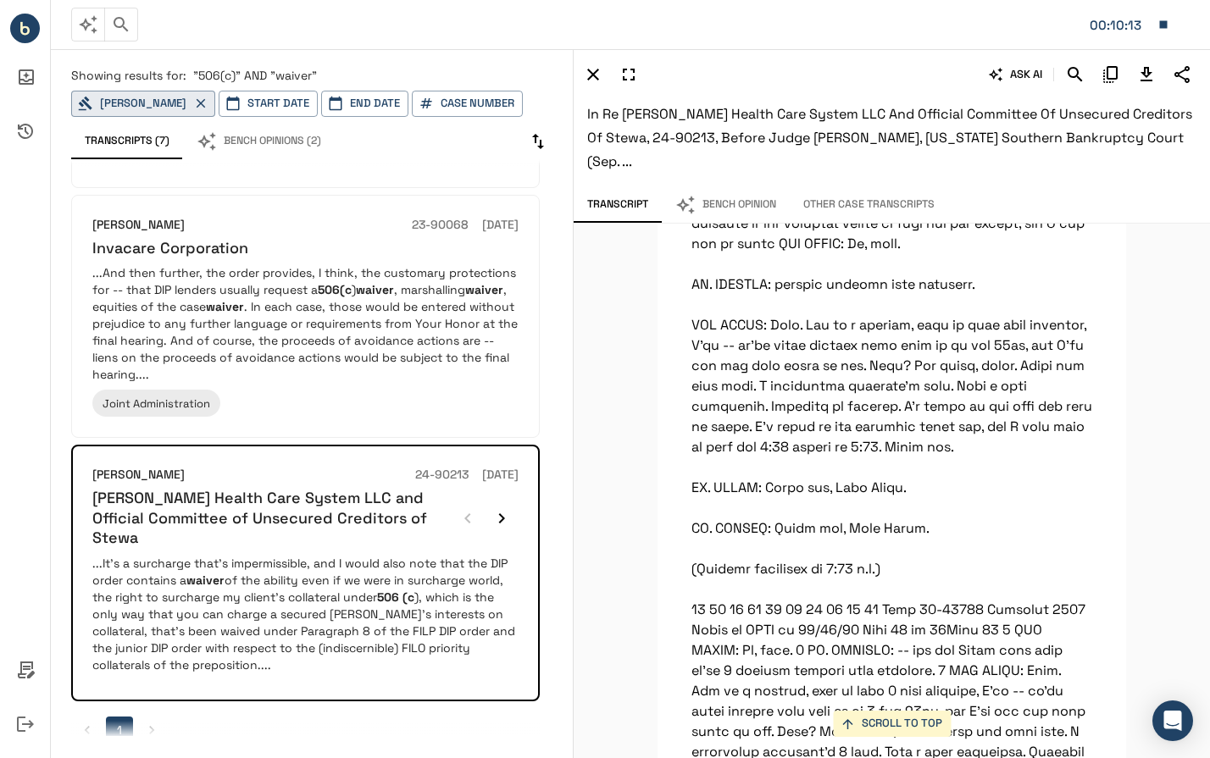
scroll to position [57495, 0]
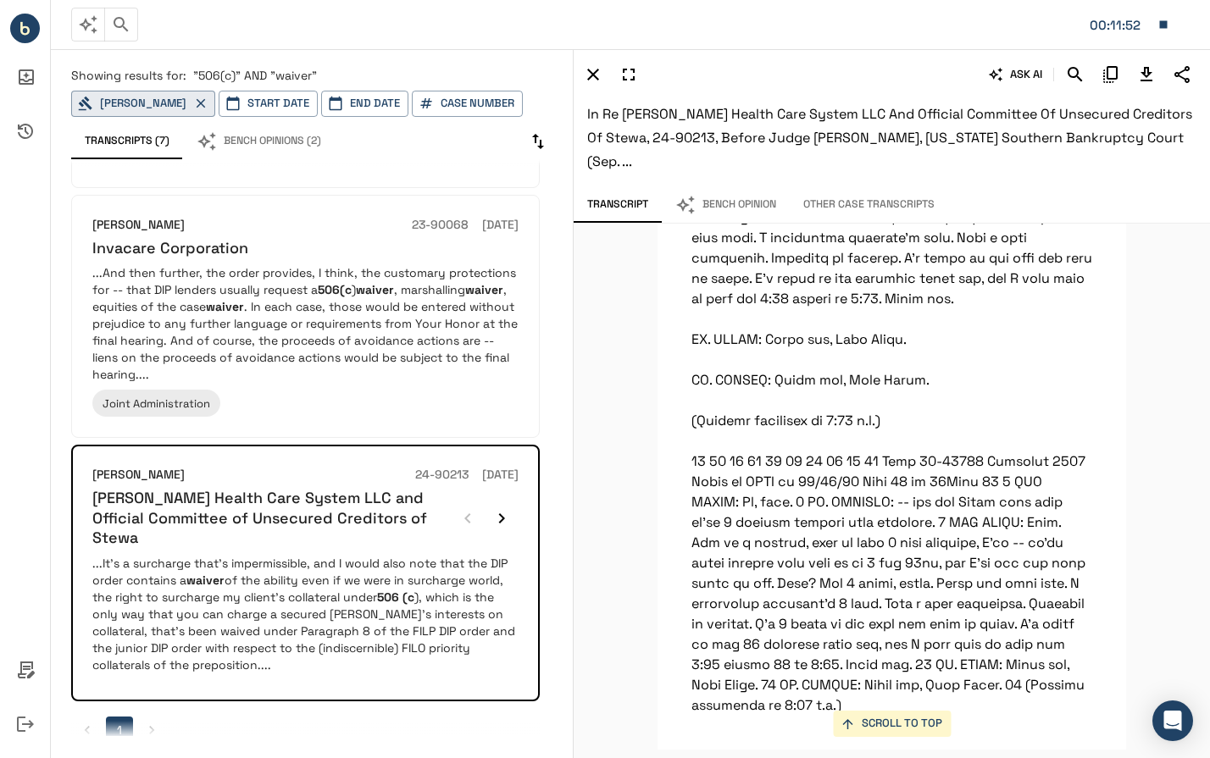
click at [248, 717] on ul "1" at bounding box center [305, 730] width 469 height 27
click at [139, 717] on li "pagination navigation" at bounding box center [152, 730] width 32 height 27
click at [208, 100] on icon "button" at bounding box center [200, 103] width 15 height 15
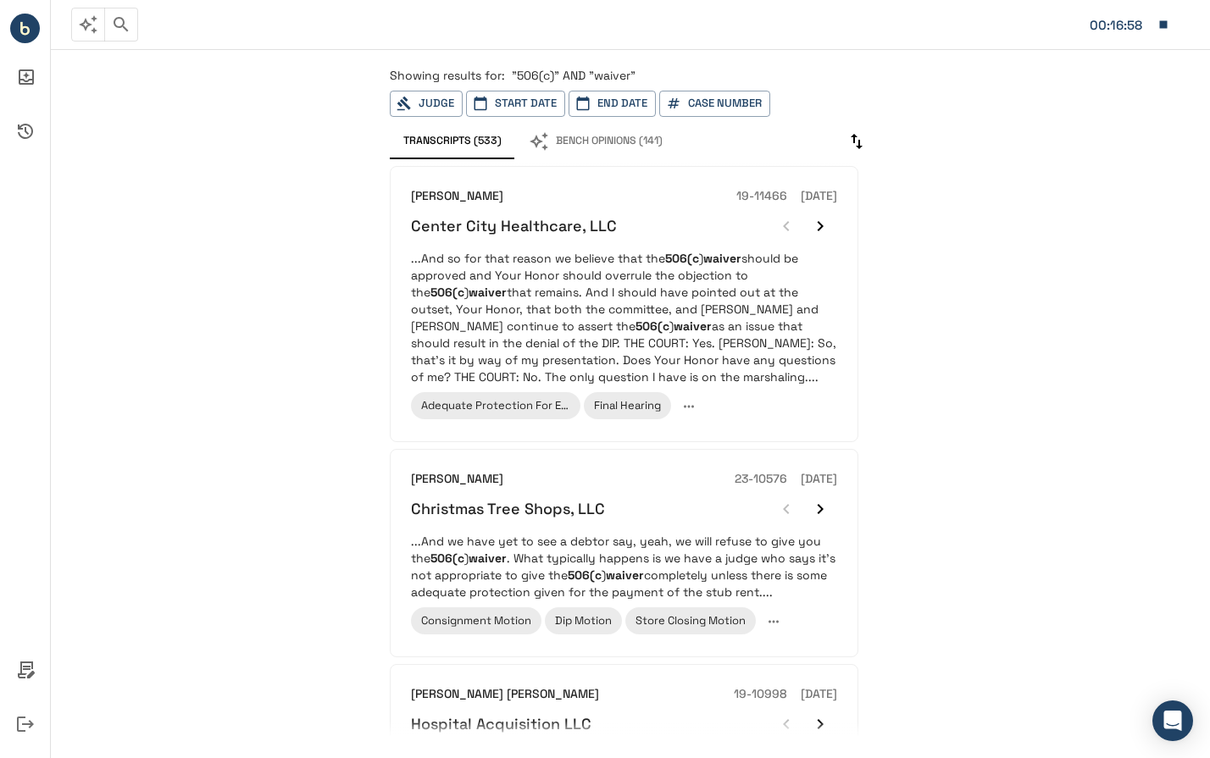
click at [125, 25] on icon "button" at bounding box center [121, 24] width 20 height 20
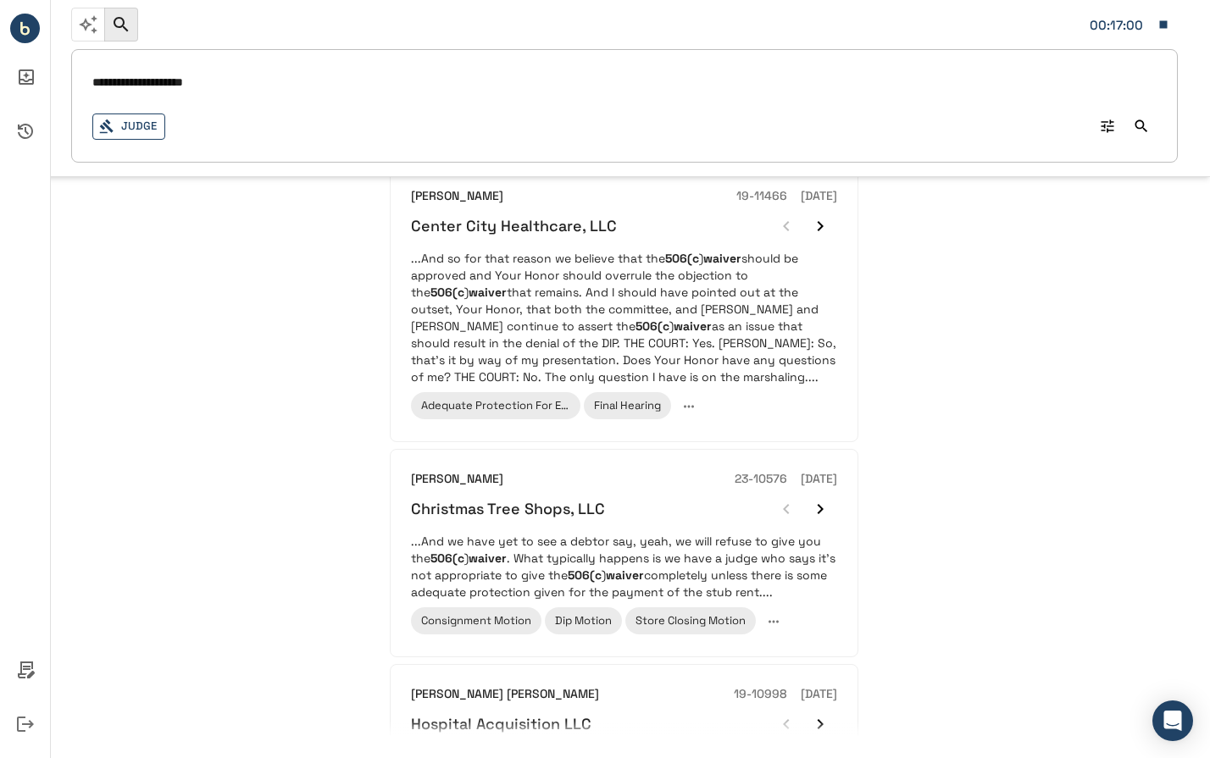
click at [149, 119] on button "Judge" at bounding box center [128, 127] width 73 height 26
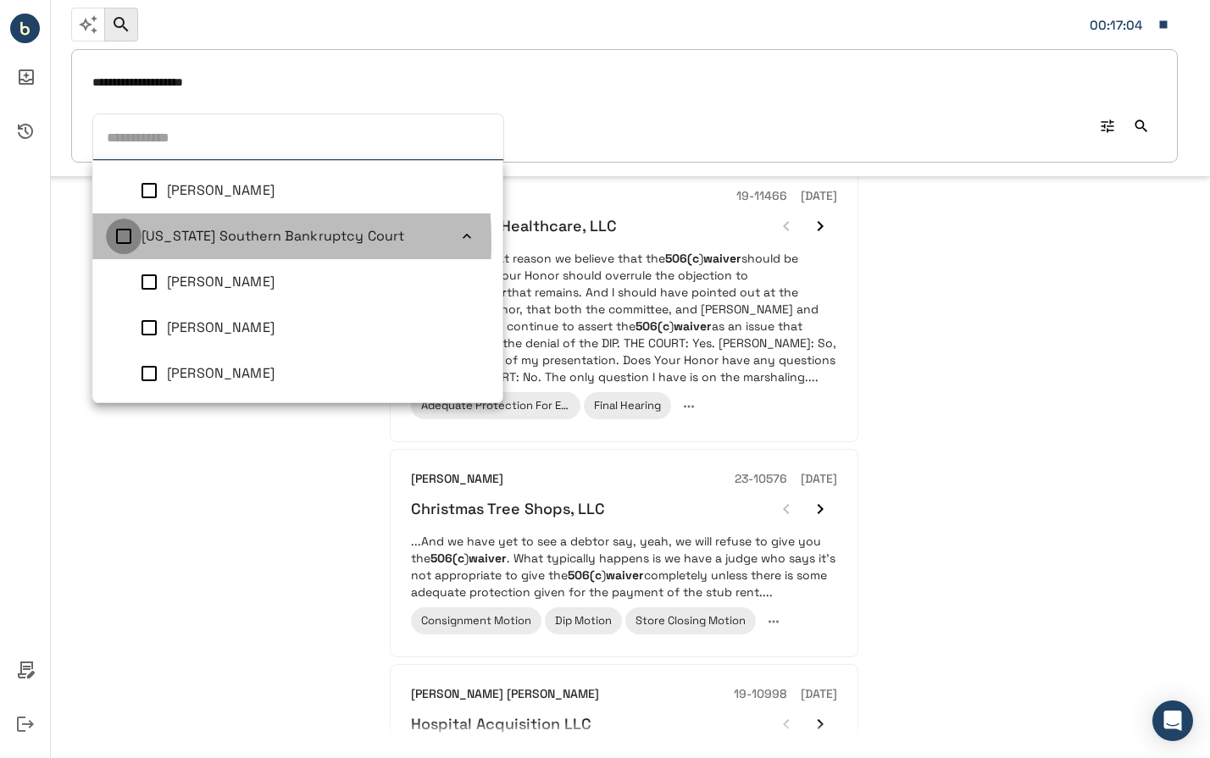
scroll to position [7, 0]
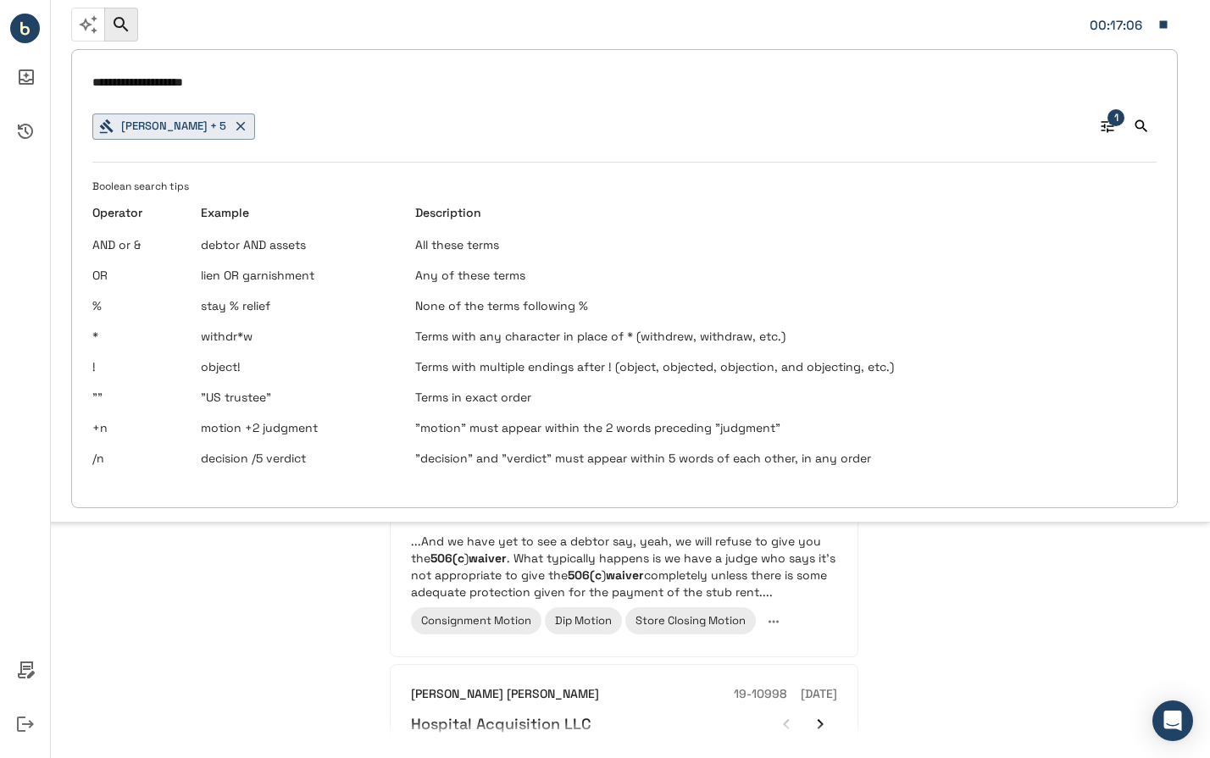
click at [275, 86] on input "**********" at bounding box center [624, 82] width 1064 height 25
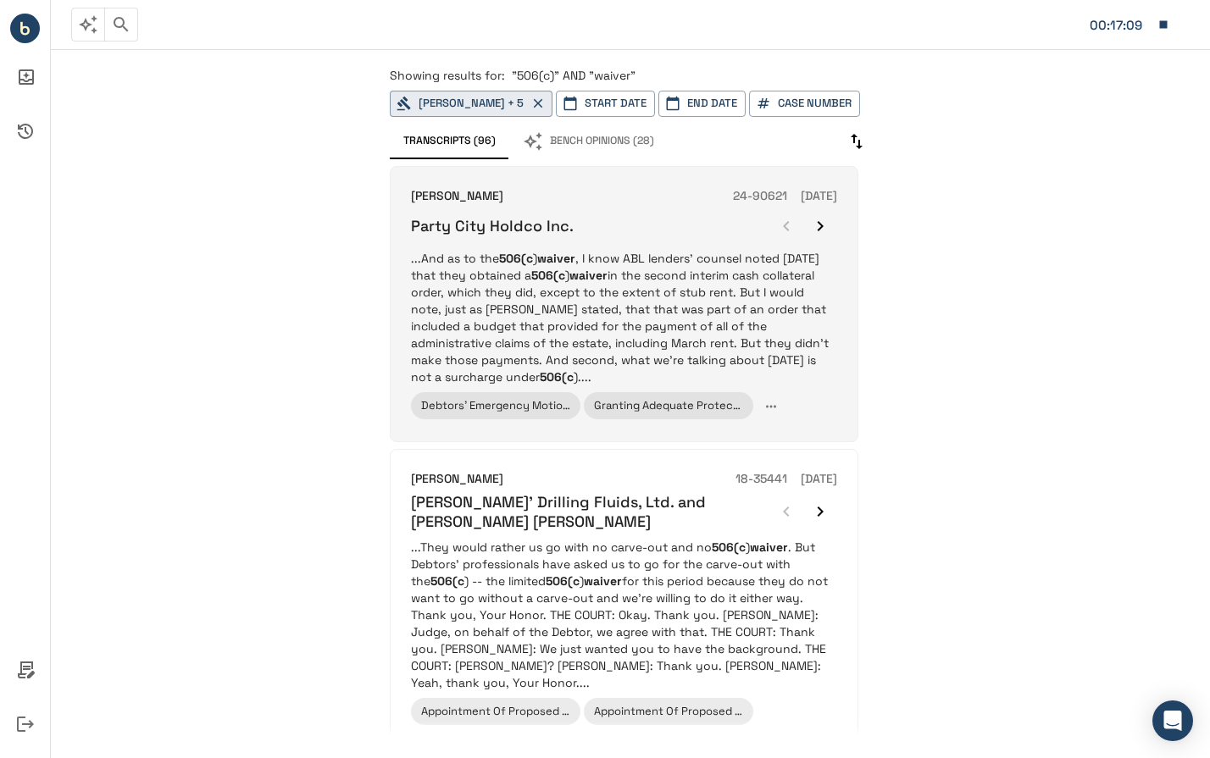
click at [581, 331] on p "...And as to the 506(c ) waiver , I know ABL lenders' counsel noted [DATE] that…" at bounding box center [624, 318] width 426 height 136
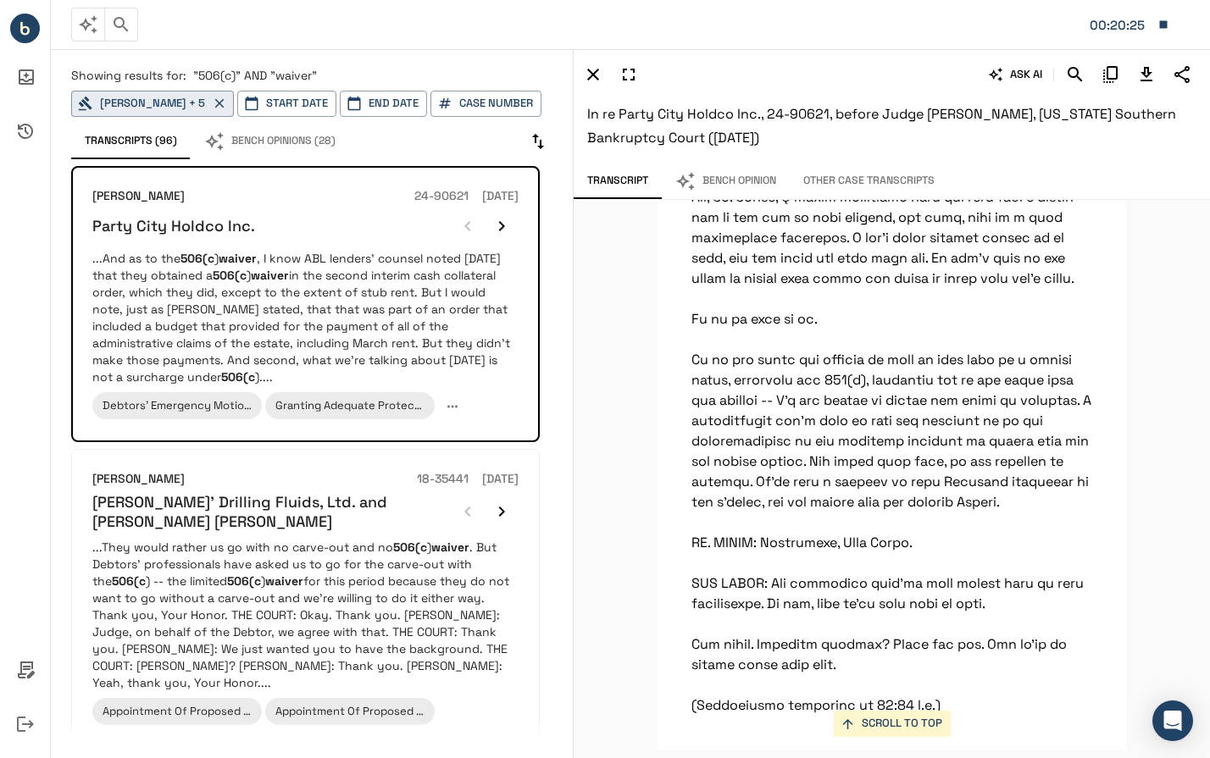
scroll to position [14129, 0]
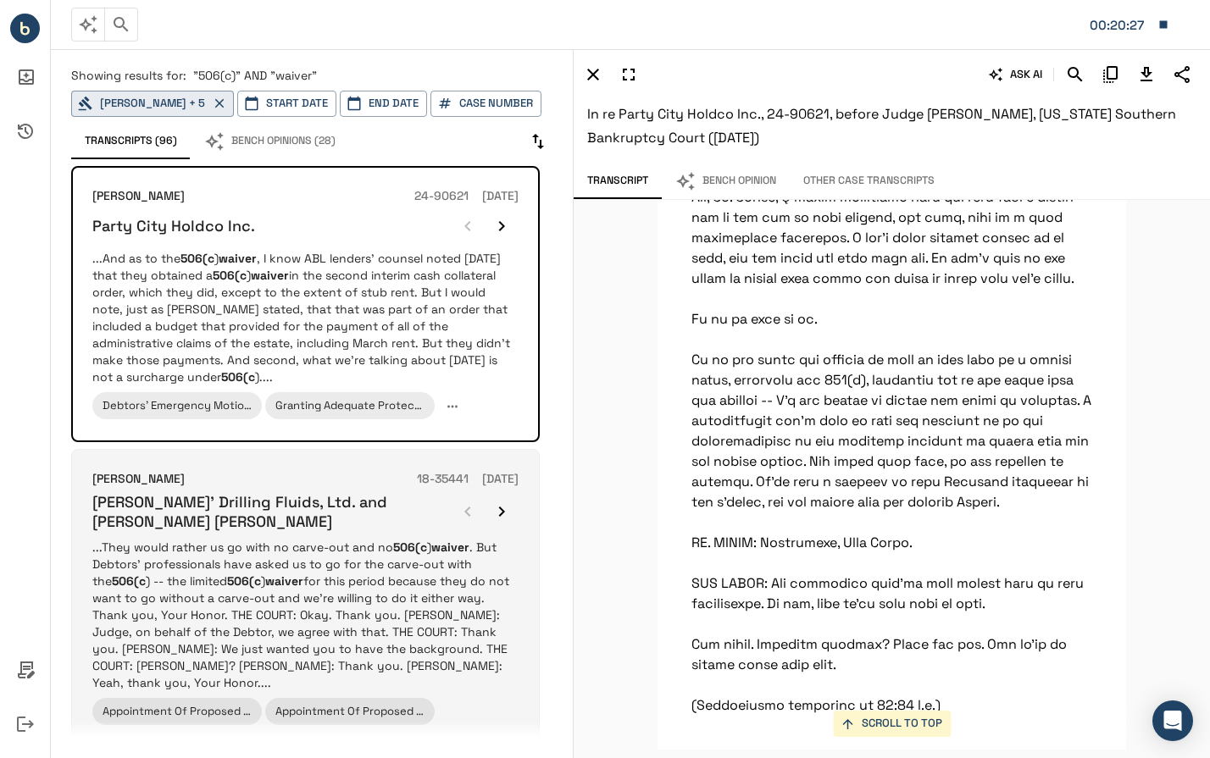
click at [303, 539] on p "...They would rather us go with no carve-out and no 506(c ) waiver . But Debtor…" at bounding box center [305, 615] width 426 height 153
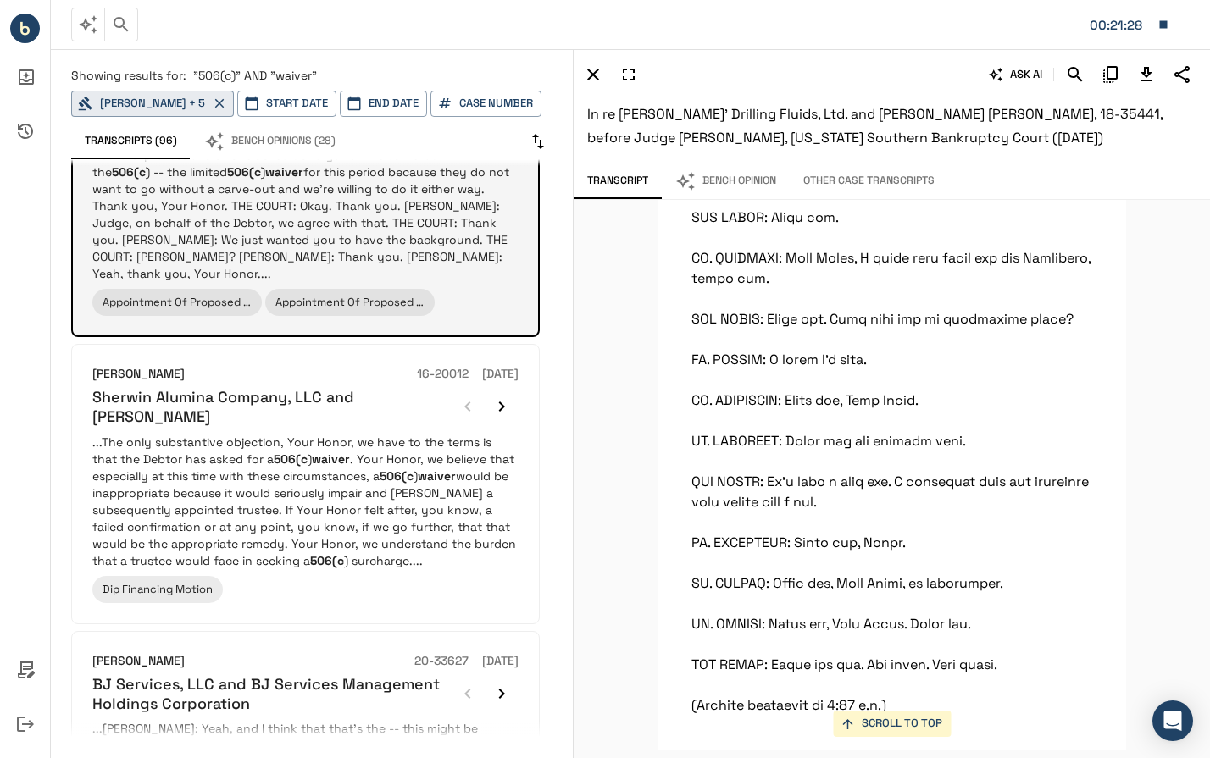
scroll to position [414, 0]
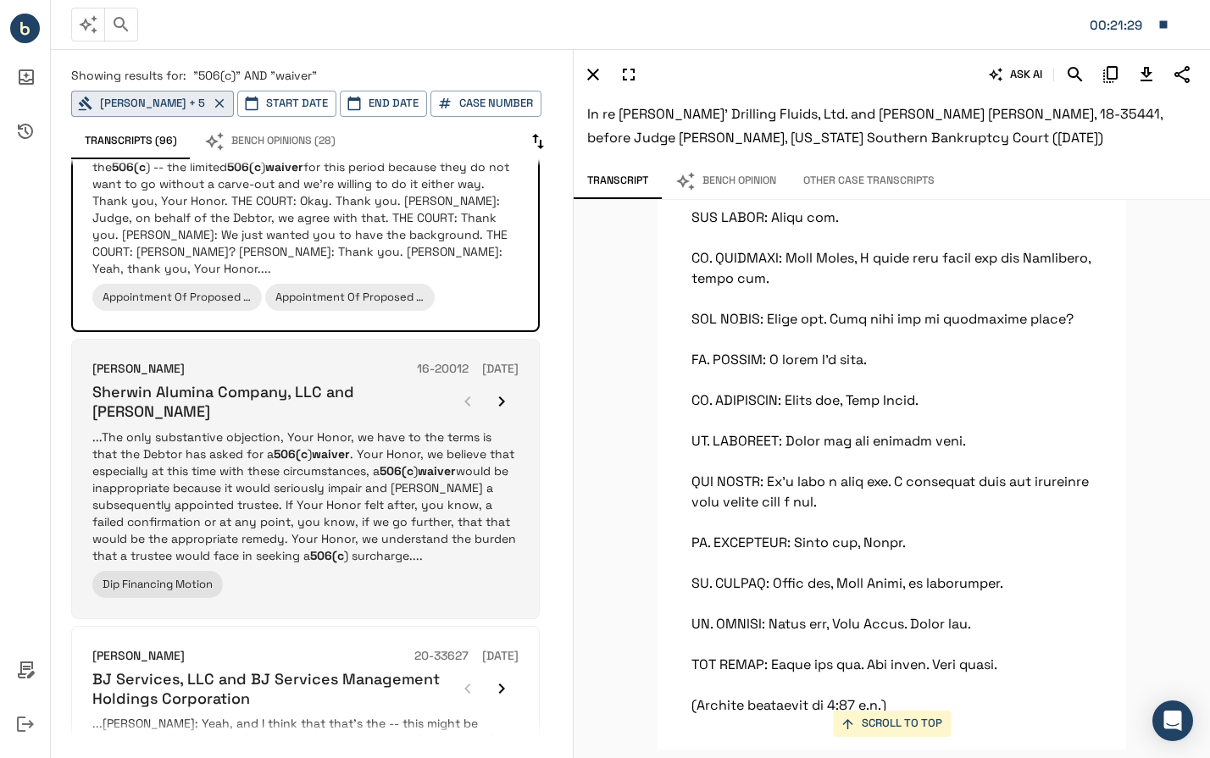
click at [271, 458] on p "...The only substantive objection, Your Honor, we have to the terms is that the…" at bounding box center [305, 497] width 426 height 136
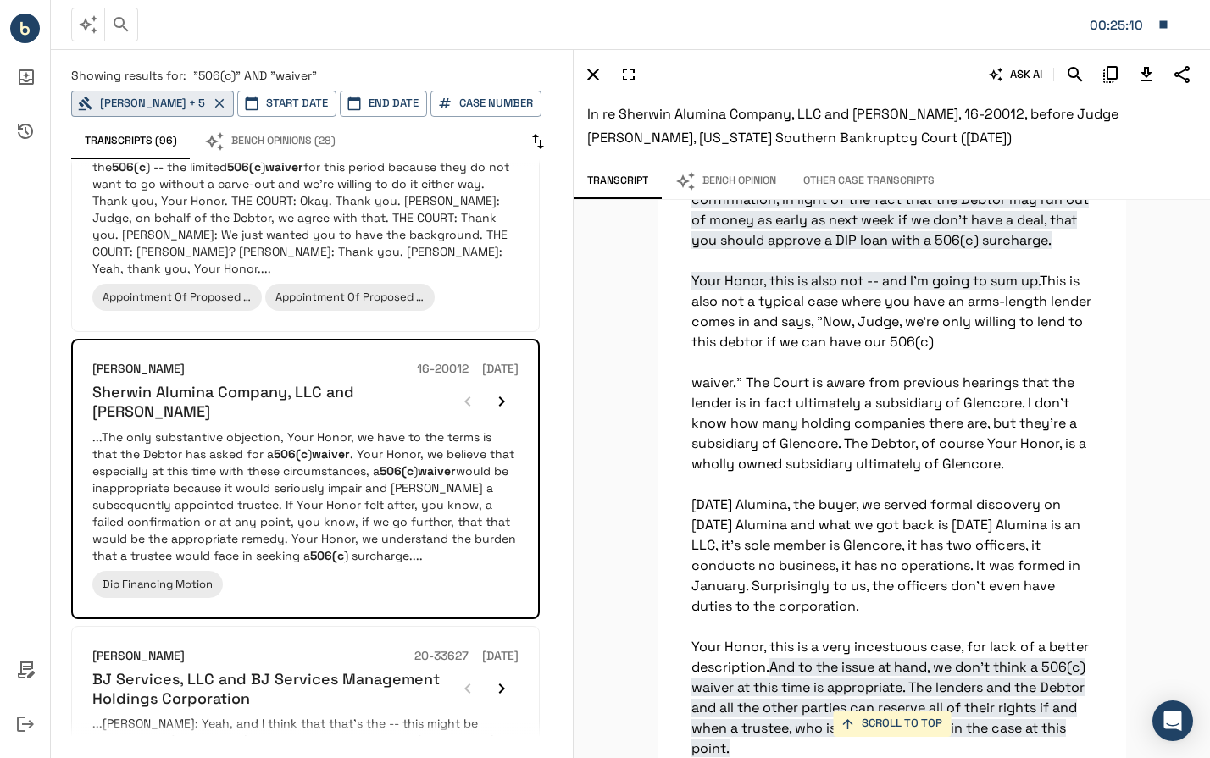
scroll to position [11462, 0]
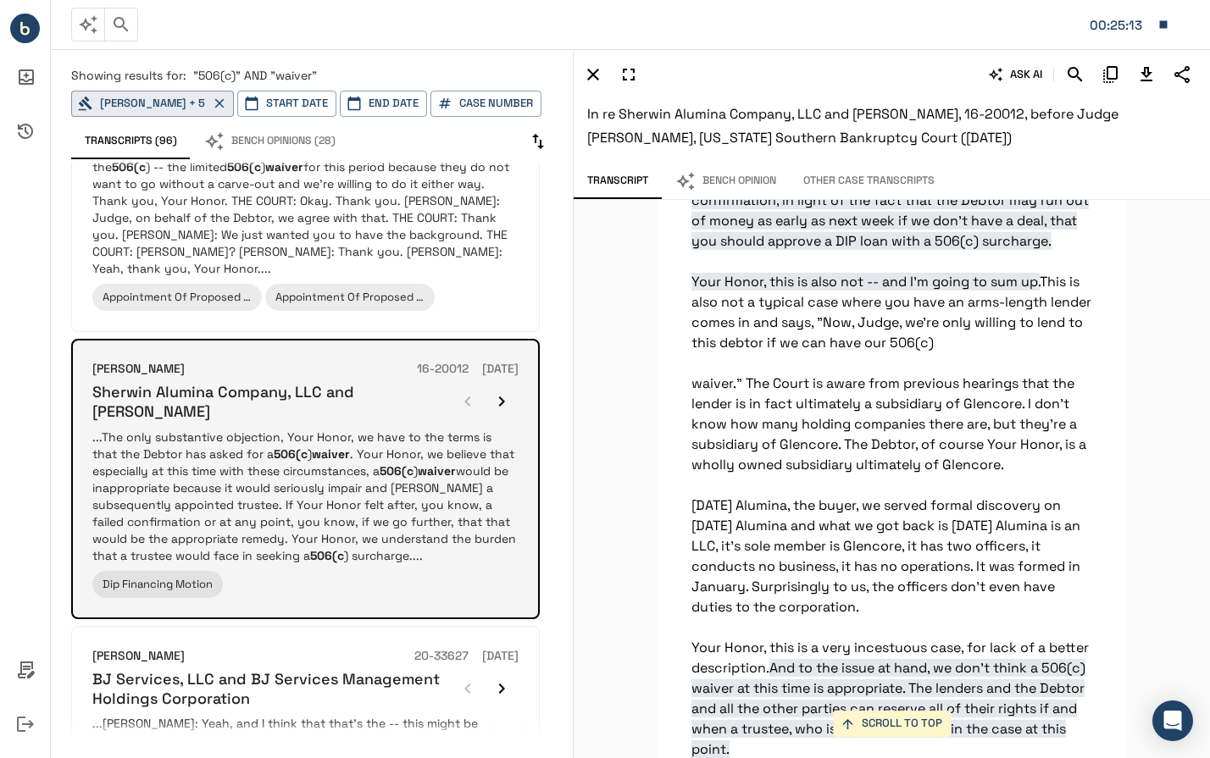
drag, startPoint x: 88, startPoint y: 378, endPoint x: 223, endPoint y: 416, distance: 140.0
click at [223, 416] on div "[PERSON_NAME] 16-20012 [DATE] Sherwin Alumina Company, LLC and [PERSON_NAME] ..…" at bounding box center [305, 479] width 469 height 281
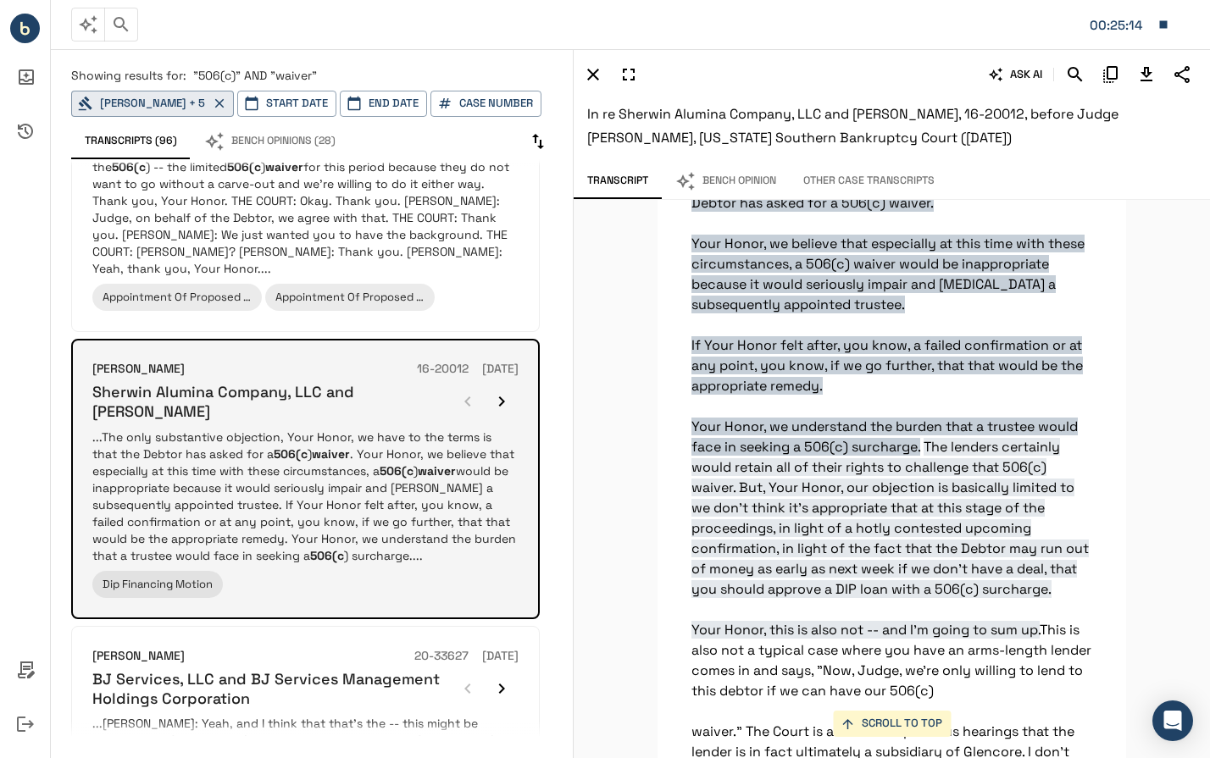
copy h6 "Sherwin Alumina Company, LLC and [PERSON_NAME]"
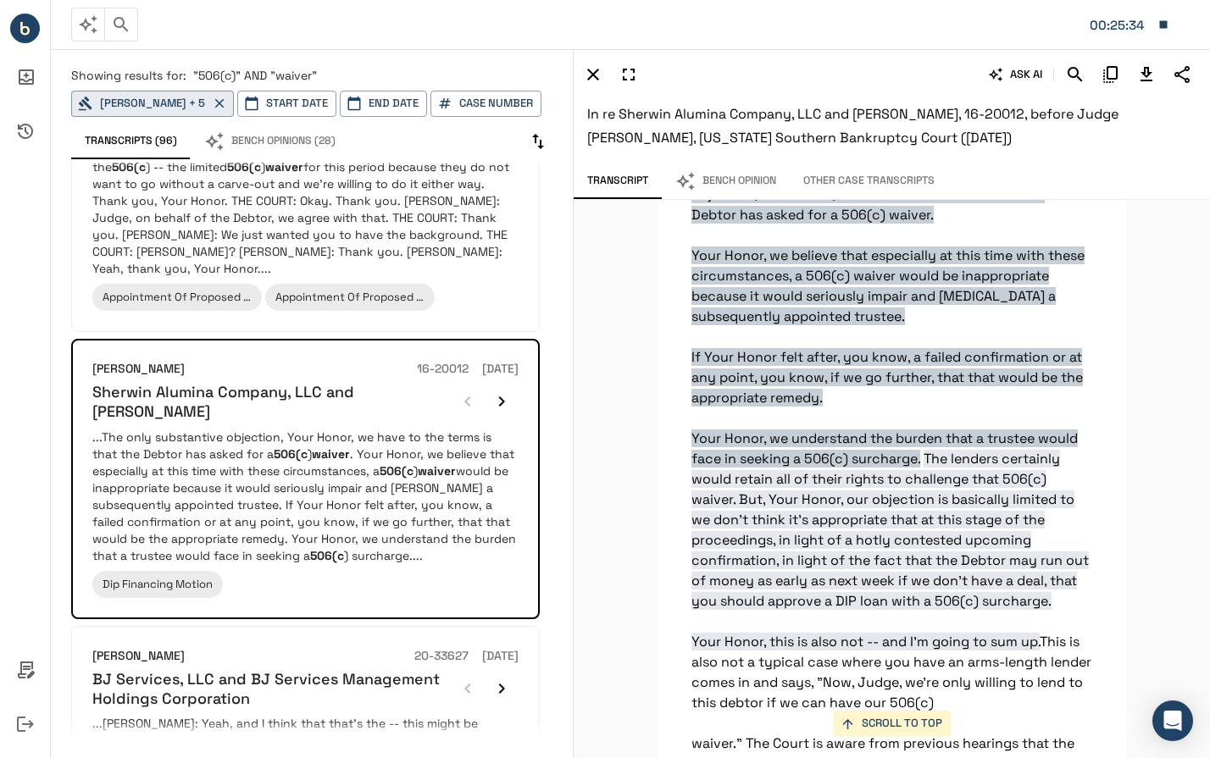
click at [634, 362] on div "SCROLL TO TOP The only substantive objection, Your Honor, we have to the terms …" at bounding box center [892, 479] width 636 height 558
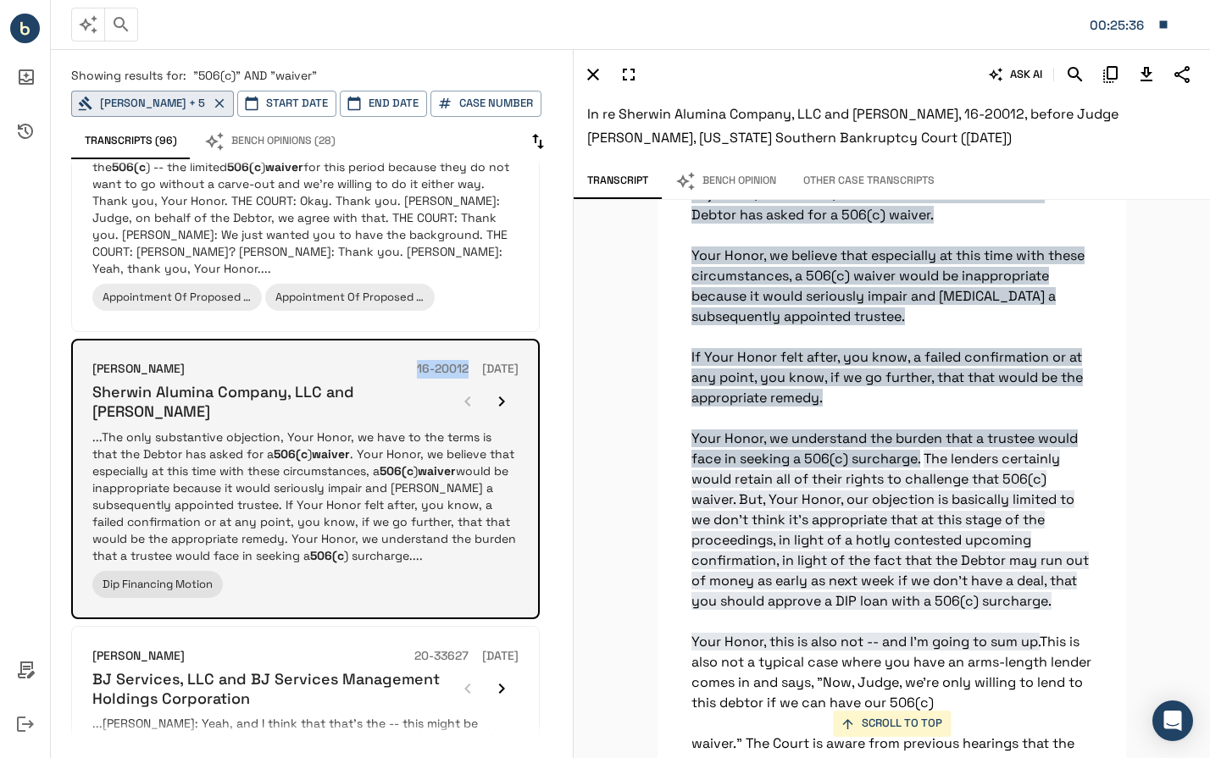
drag, startPoint x: 380, startPoint y: 360, endPoint x: 440, endPoint y: 364, distance: 60.3
click at [440, 364] on div "[PERSON_NAME] 16-20012 [DATE]" at bounding box center [305, 369] width 426 height 19
copy h6 "16-20012"
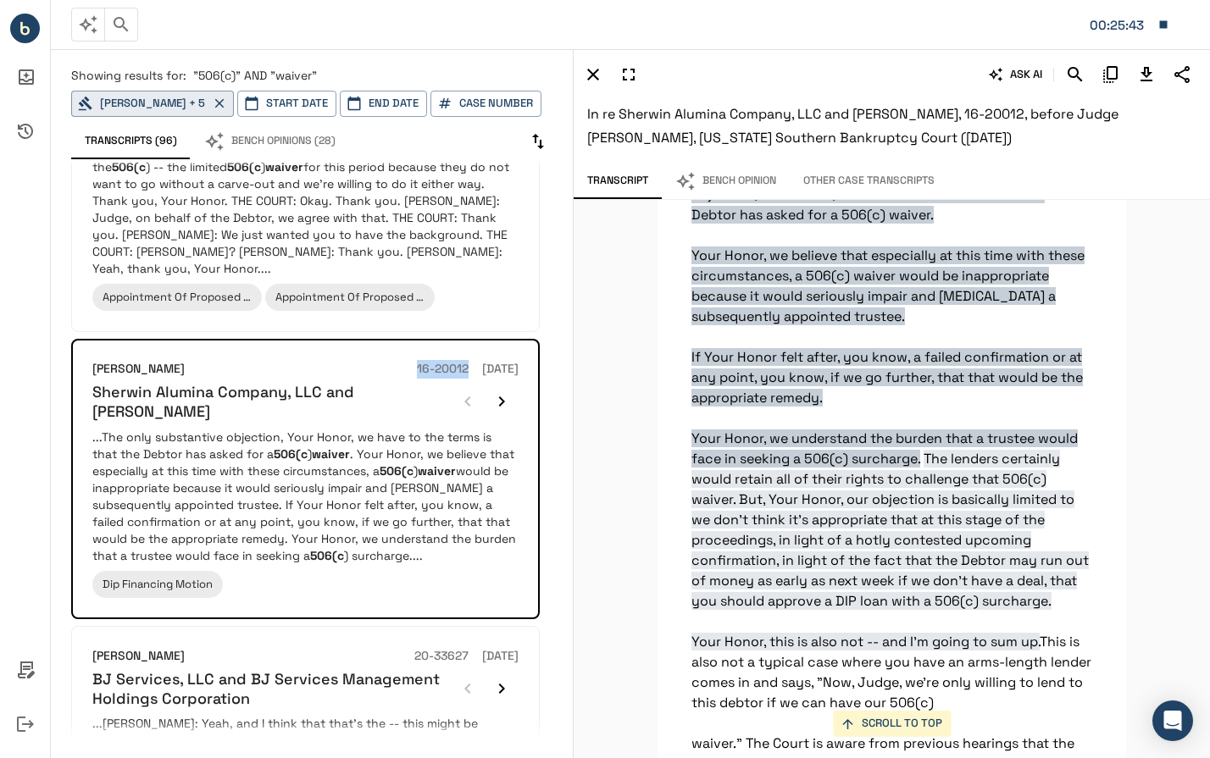
click at [638, 433] on div "SCROLL TO TOP The only substantive objection, Your Honor, we have to the terms …" at bounding box center [892, 479] width 636 height 558
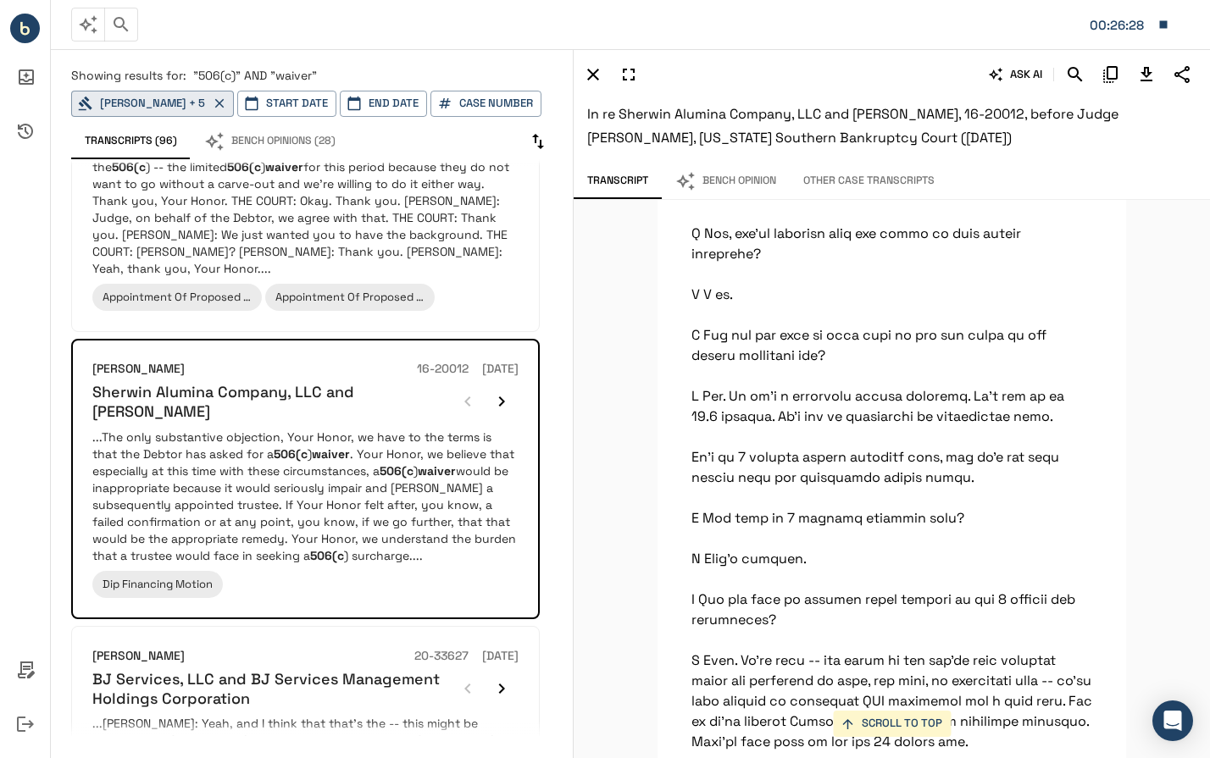
scroll to position [20230, 0]
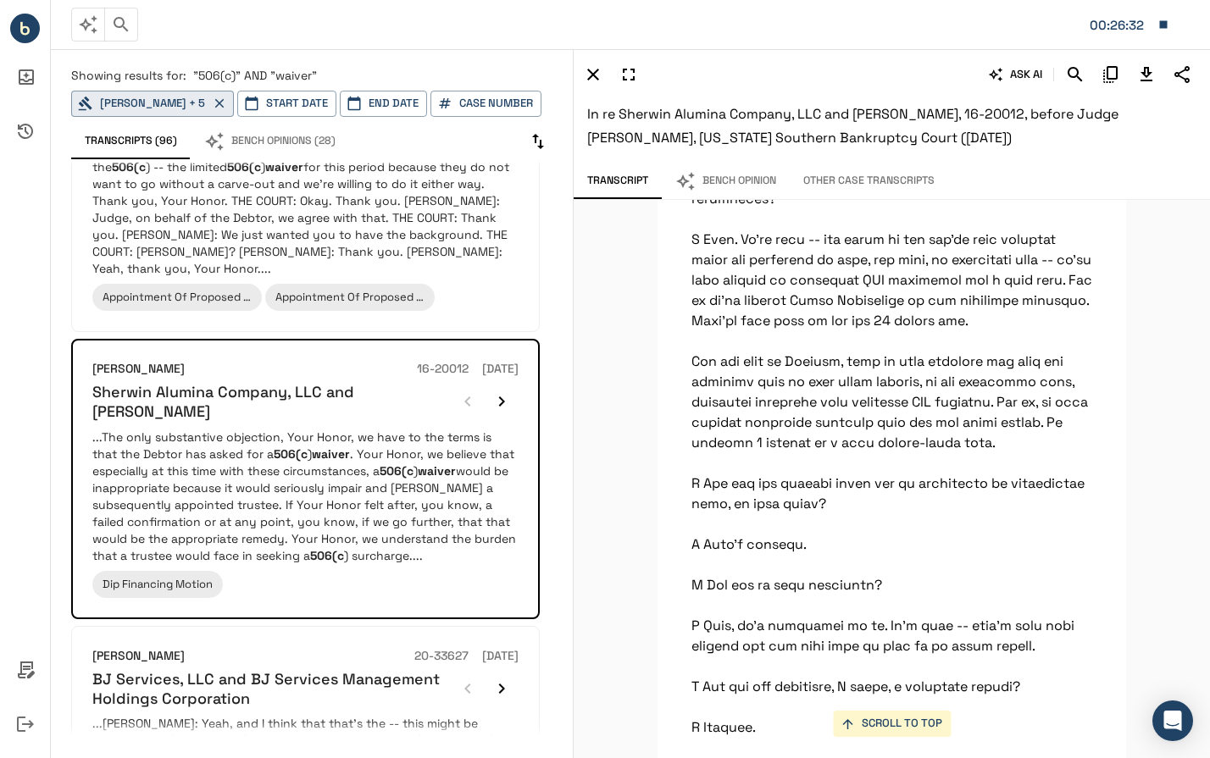
click at [1122, 383] on div "SCROLL TO TOP The only substantive objection, Your Honor, we have to the terms …" at bounding box center [892, 479] width 636 height 558
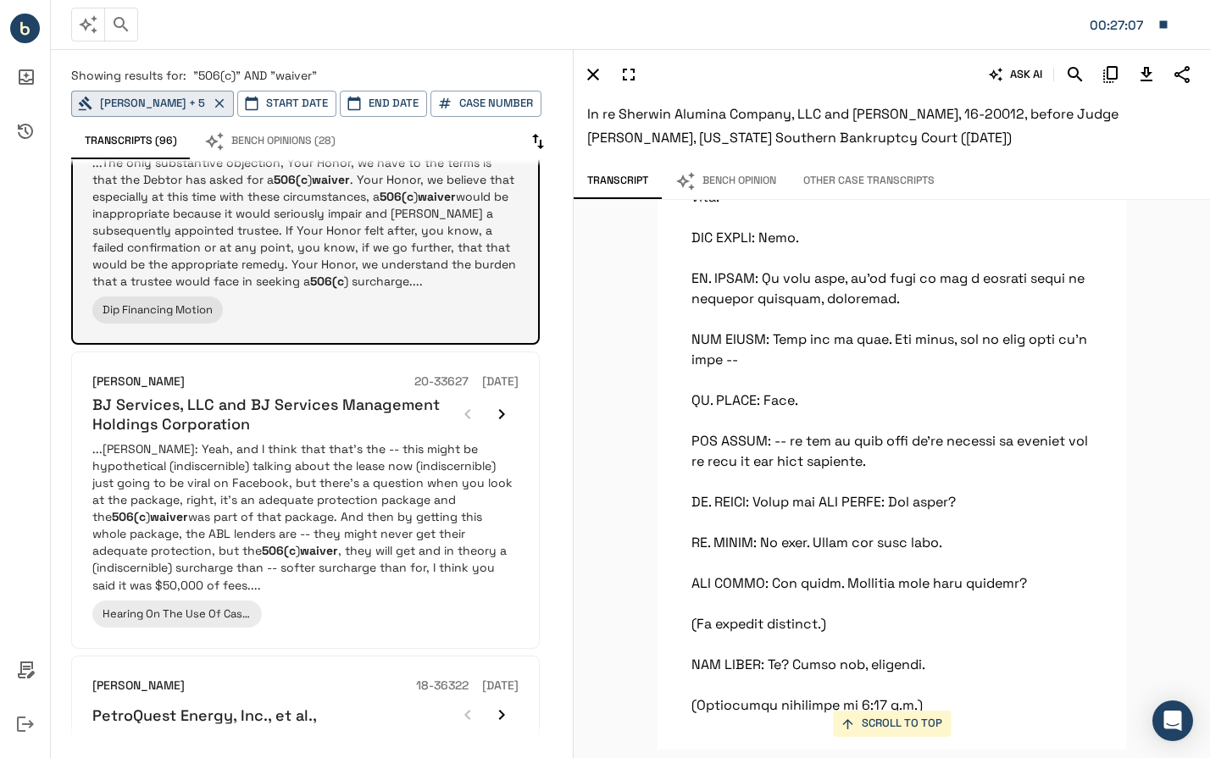
scroll to position [690, 0]
click at [236, 511] on p "...[PERSON_NAME]: Yeah, and I think that that's the -- this might be hypothetic…" at bounding box center [305, 516] width 426 height 153
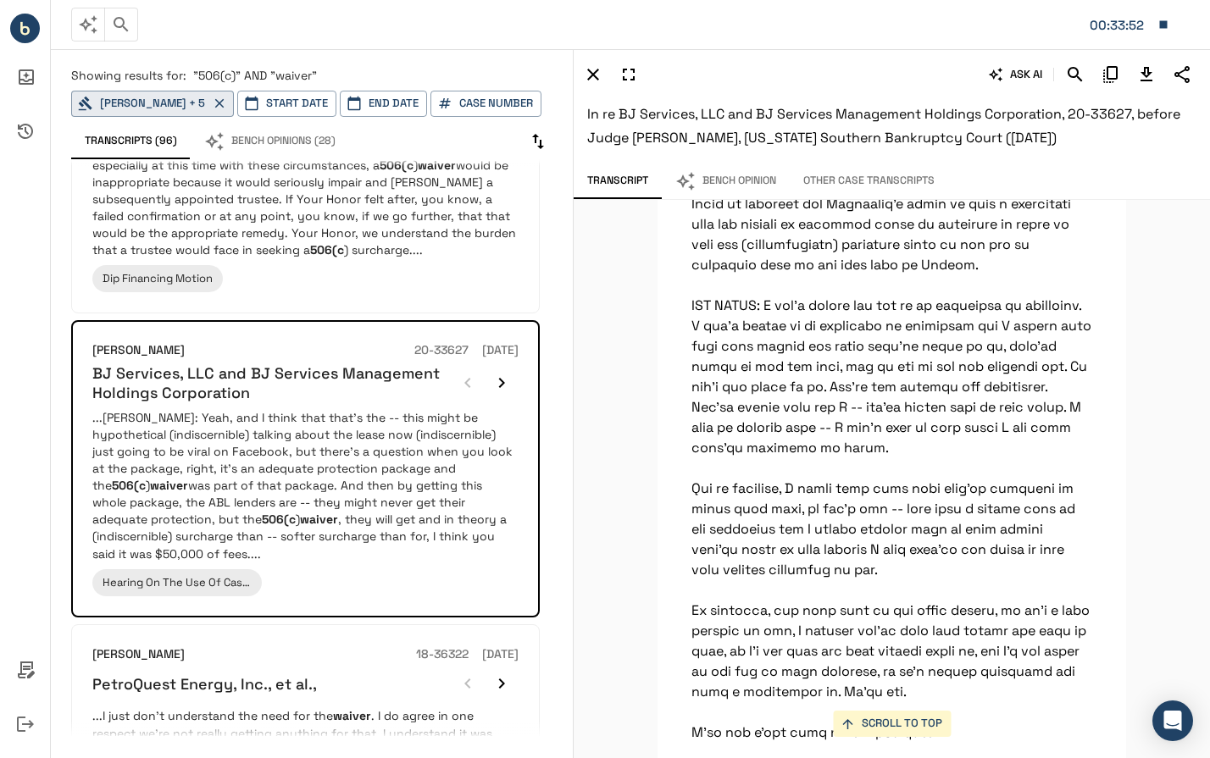
scroll to position [34082, 0]
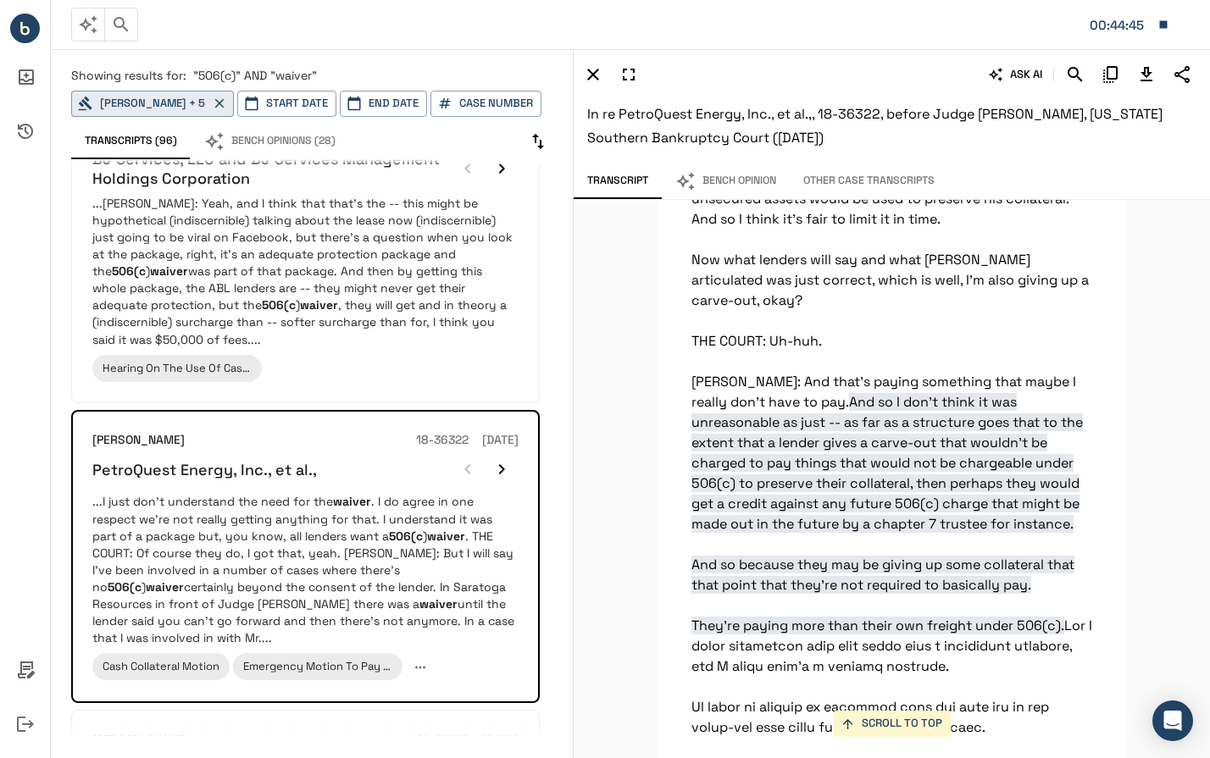
scroll to position [21228, 0]
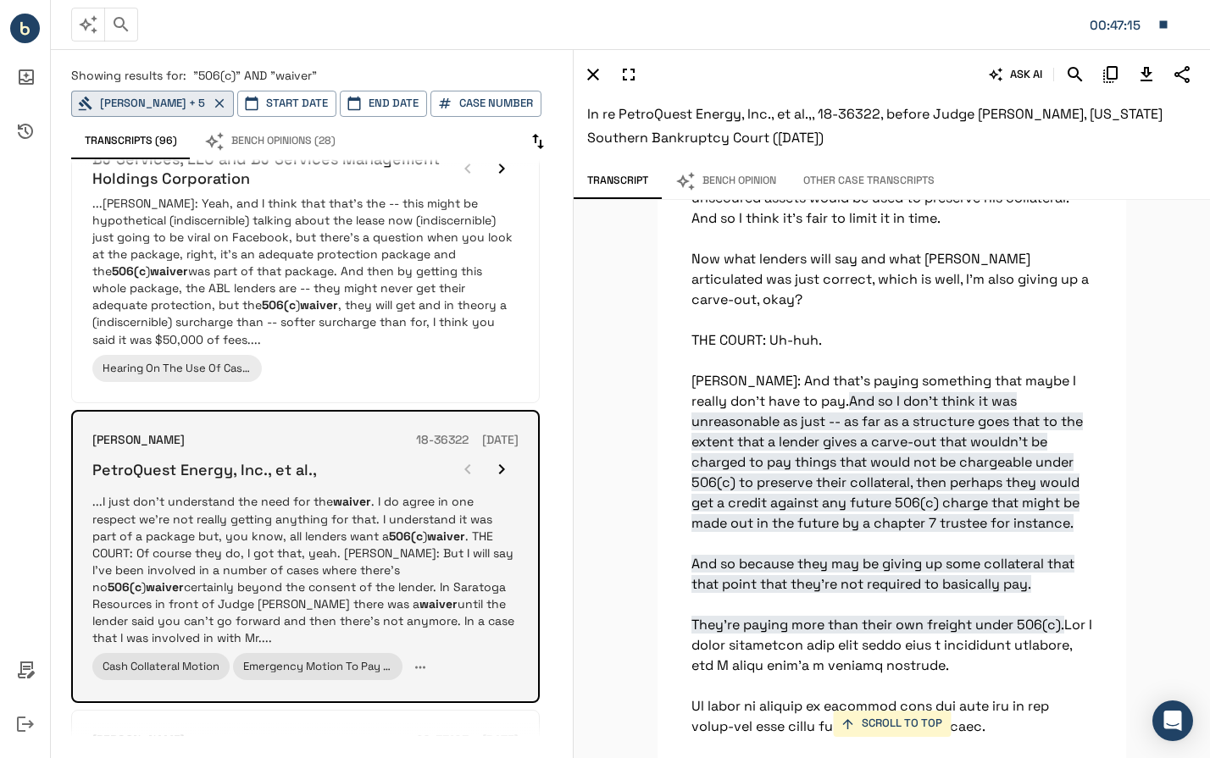
click at [224, 513] on p "...I just don’t understand the need for the waiver . I do agree in one respect …" at bounding box center [305, 569] width 426 height 153
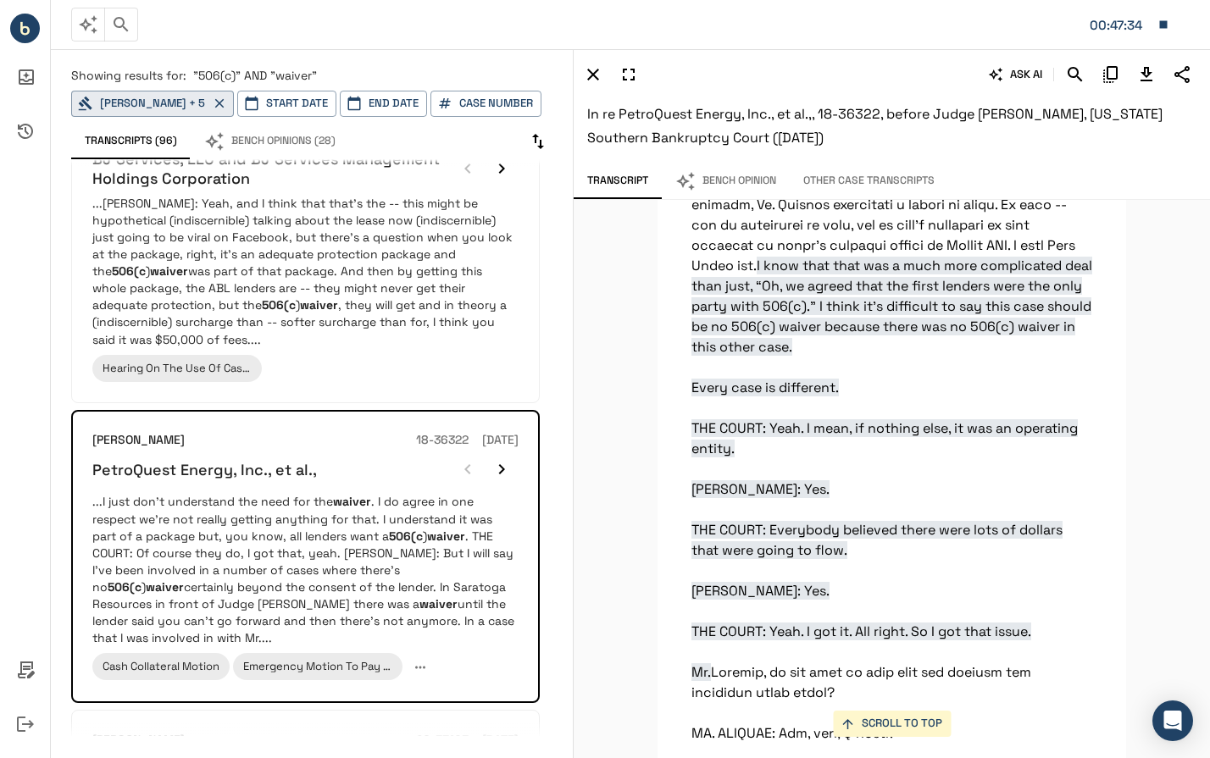
scroll to position [25480, 0]
